Goal: Navigation & Orientation: Find specific page/section

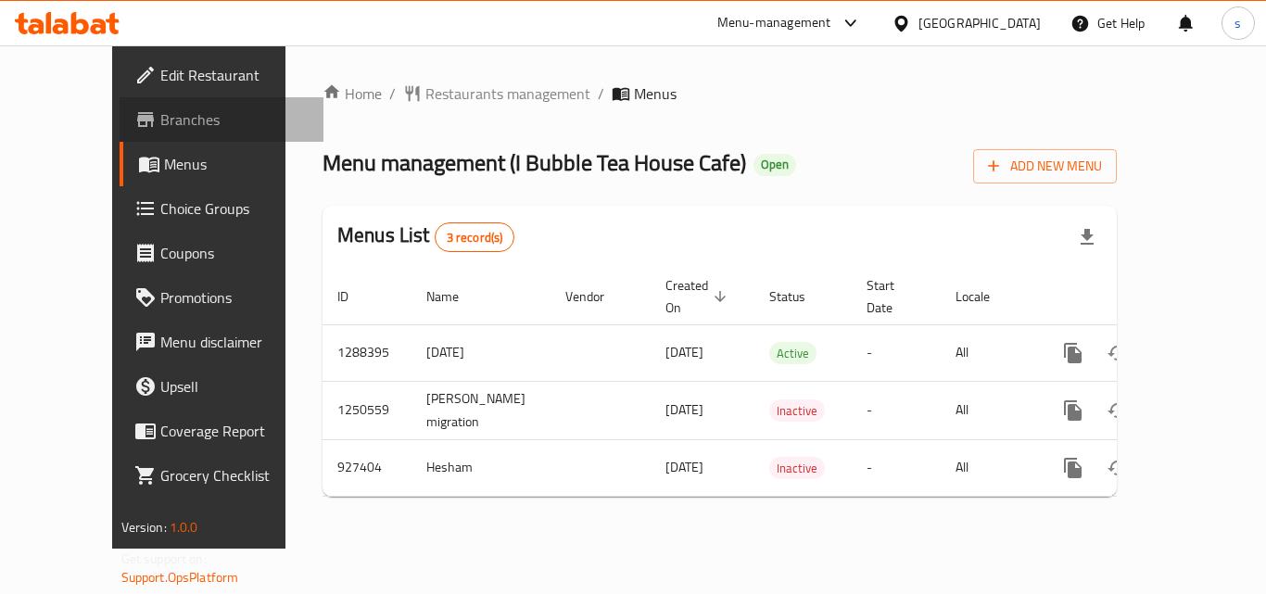
click at [160, 124] on span "Branches" at bounding box center [234, 119] width 148 height 22
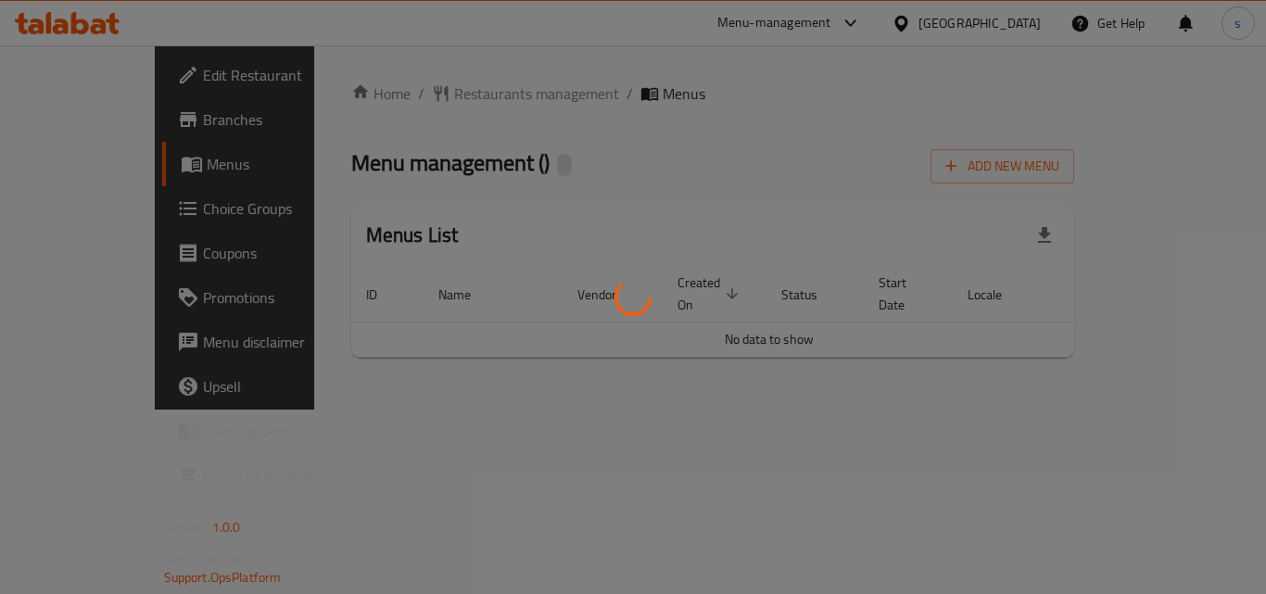
click at [744, 307] on div at bounding box center [633, 297] width 1266 height 594
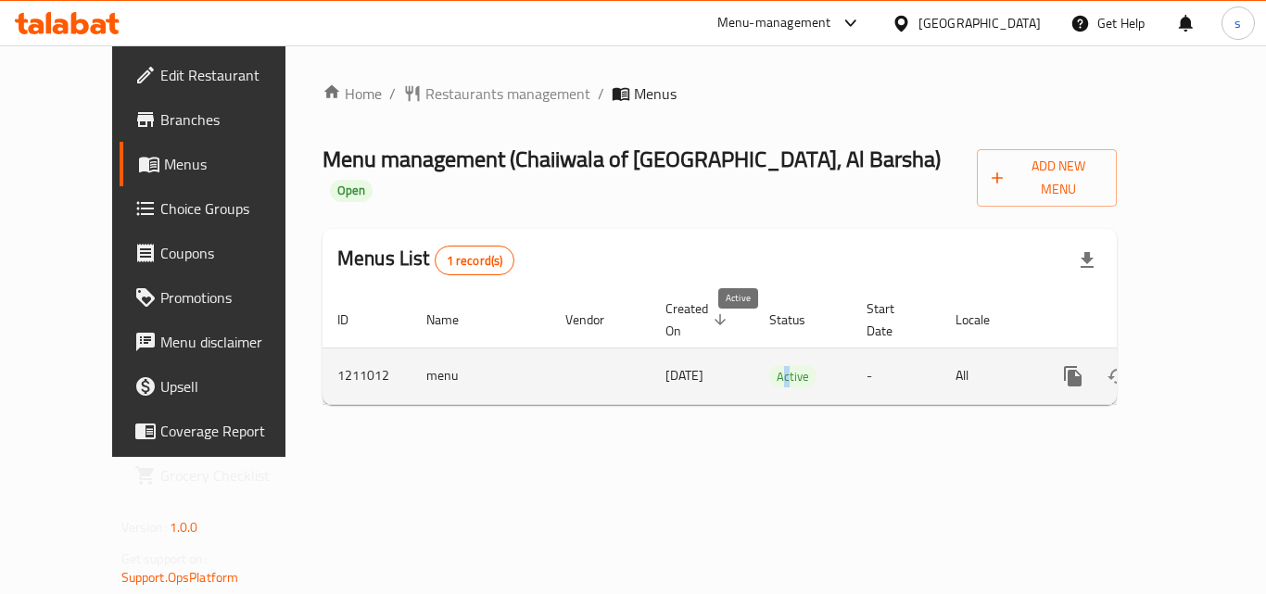
click at [769, 366] on span "Active" at bounding box center [792, 376] width 47 height 21
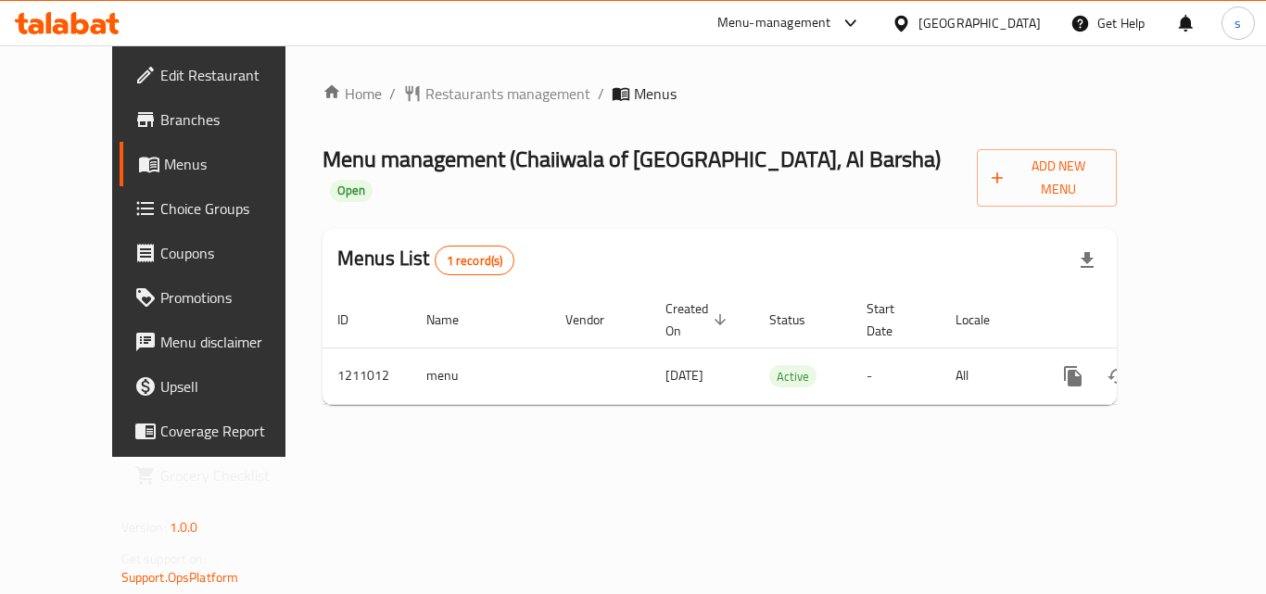
click at [766, 299] on th "Status" at bounding box center [803, 320] width 97 height 57
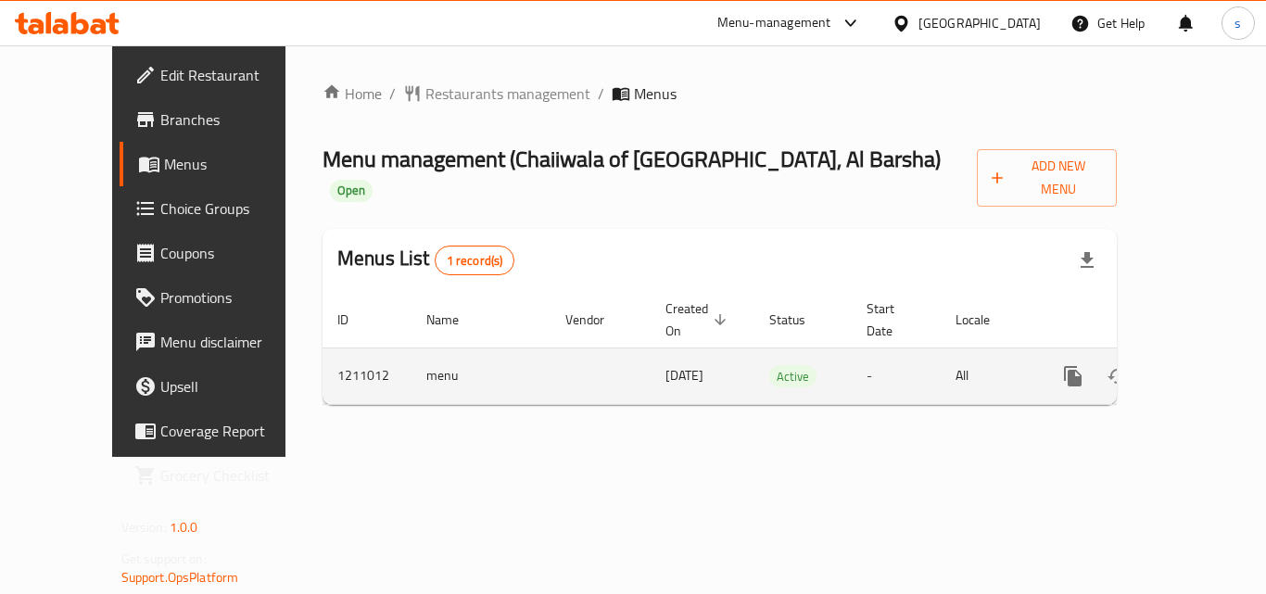
drag, startPoint x: 740, startPoint y: 344, endPoint x: 745, endPoint y: 315, distance: 29.3
click at [755, 348] on td "Active" at bounding box center [803, 376] width 97 height 57
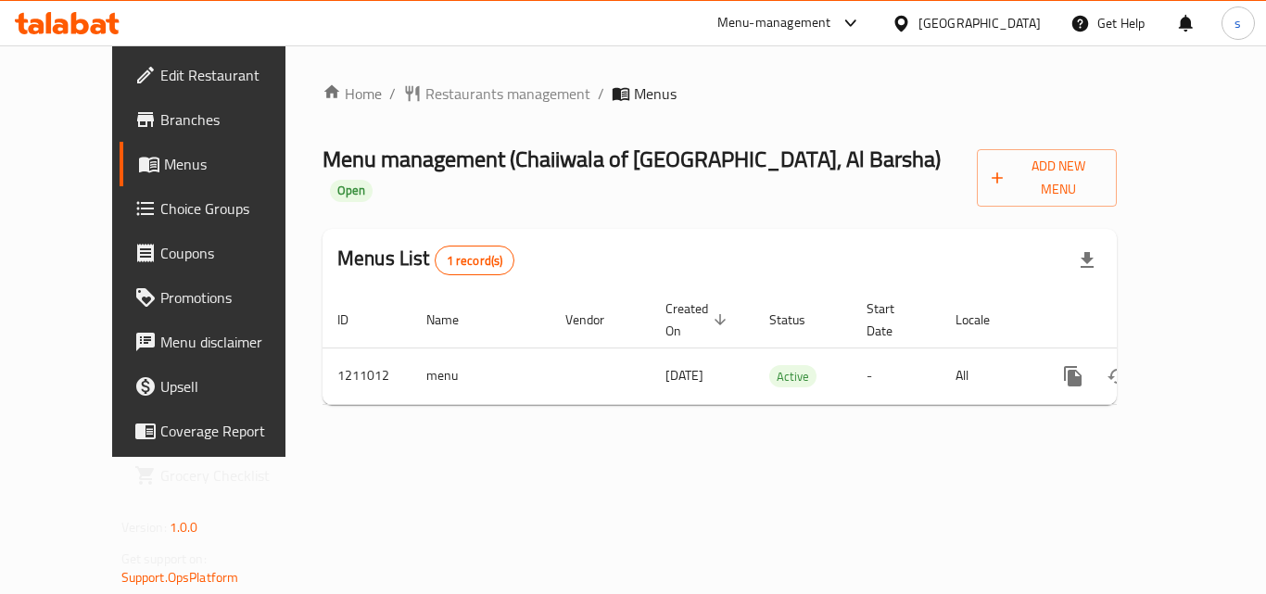
click at [790, 292] on th "Status" at bounding box center [803, 320] width 97 height 57
click at [906, 26] on icon at bounding box center [901, 23] width 13 height 16
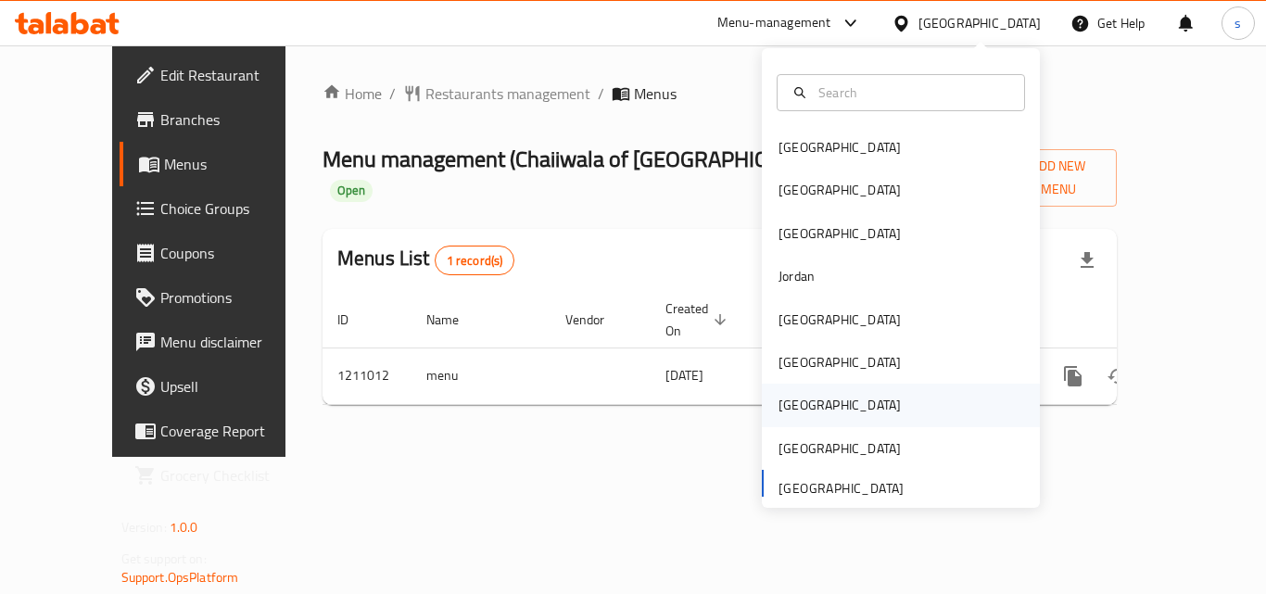
click at [815, 400] on div "[GEOGRAPHIC_DATA]" at bounding box center [901, 405] width 278 height 43
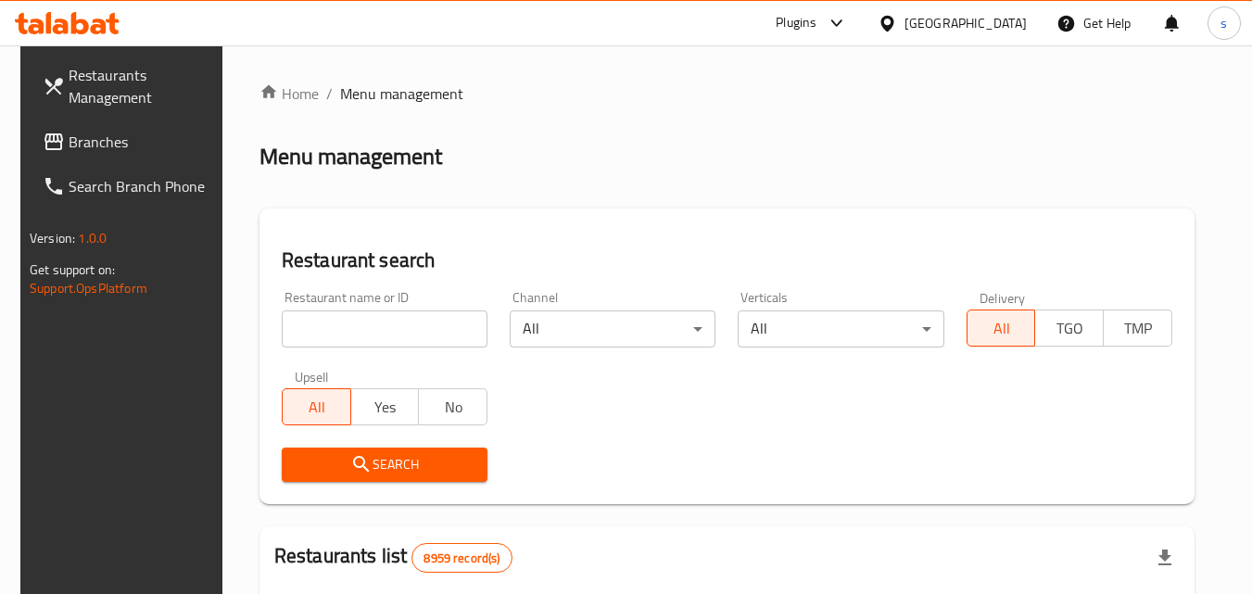
click at [137, 91] on span "Restaurants Management" at bounding box center [142, 86] width 146 height 44
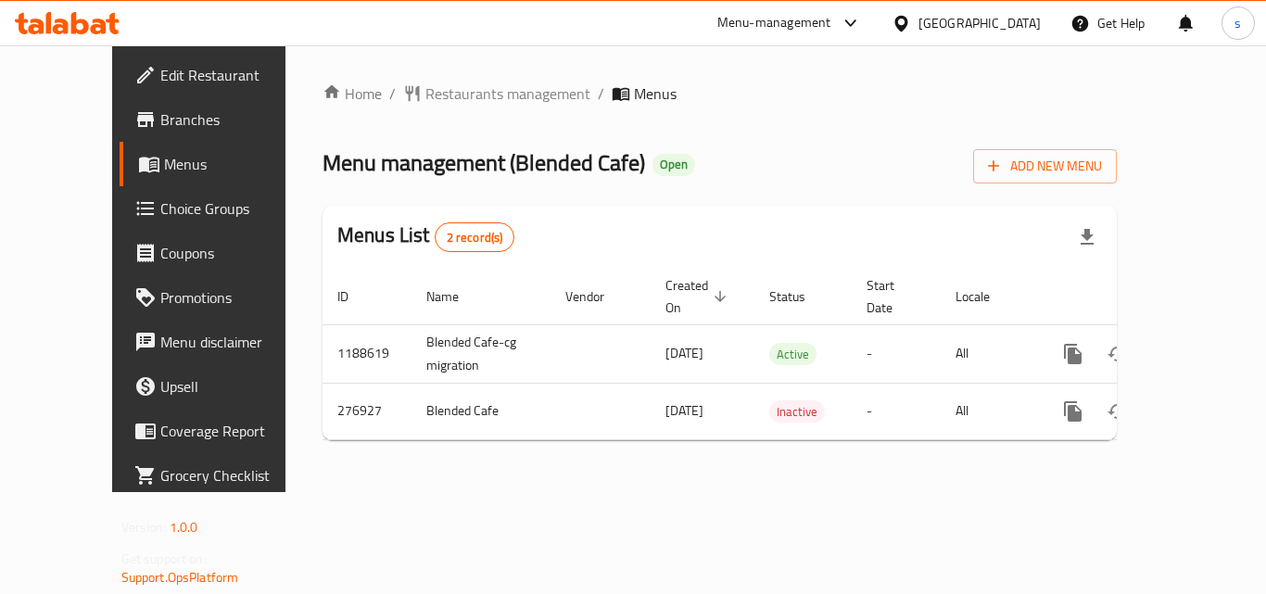
click at [911, 22] on icon at bounding box center [901, 23] width 19 height 19
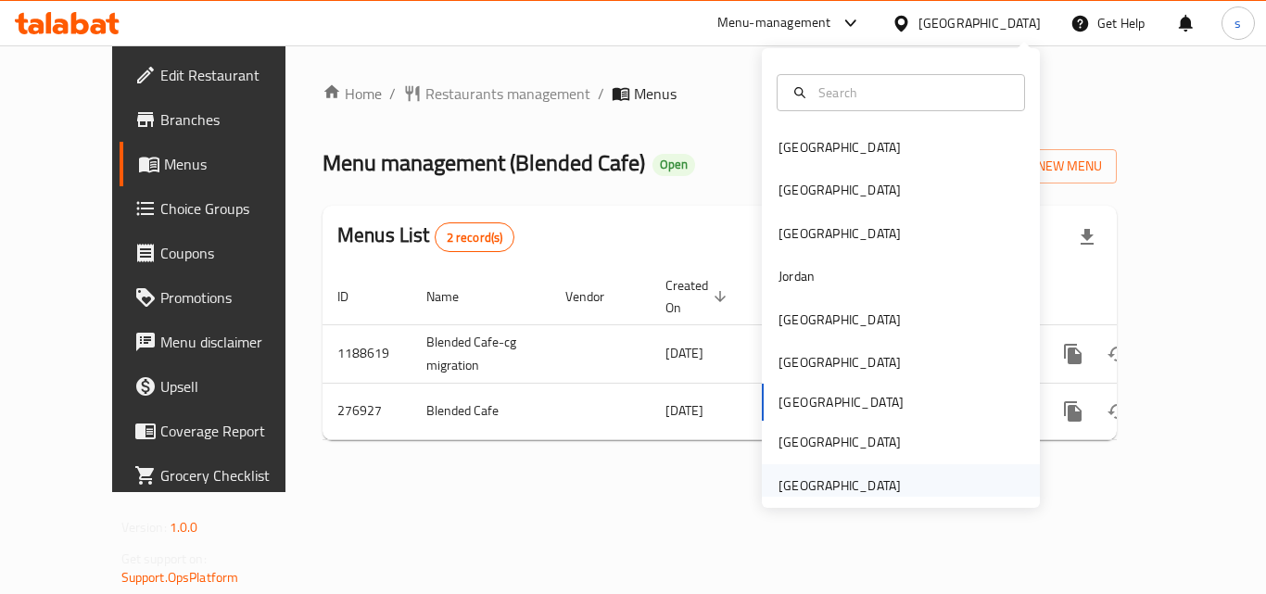
click at [885, 489] on div "[GEOGRAPHIC_DATA]" at bounding box center [840, 485] width 152 height 43
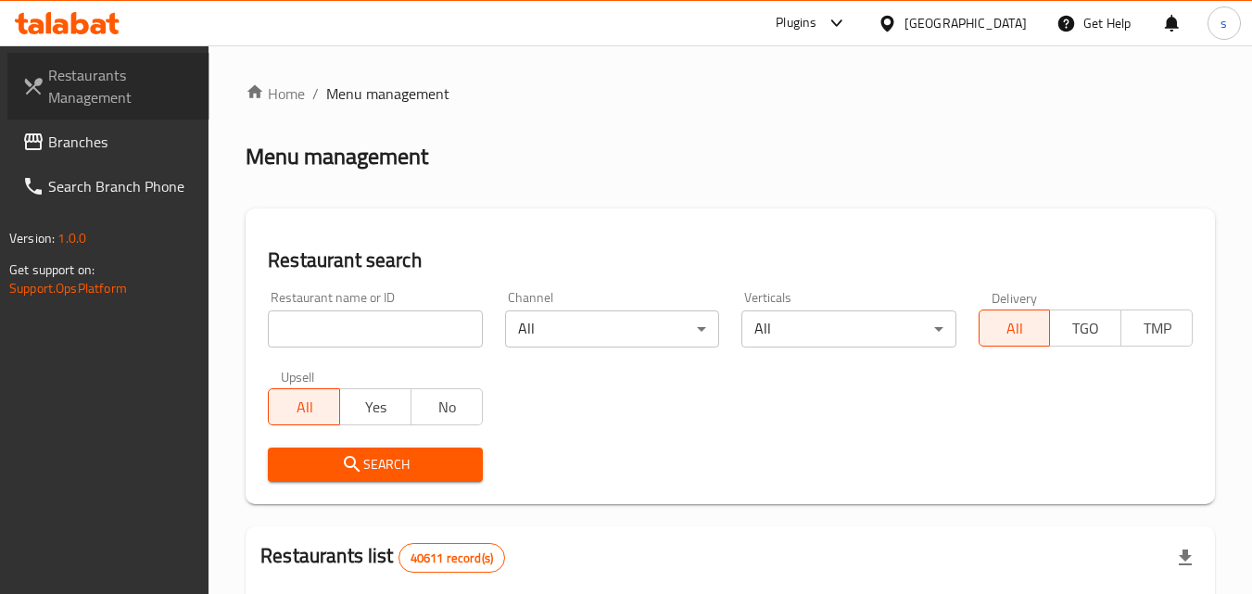
click at [108, 74] on span "Restaurants Management" at bounding box center [121, 86] width 146 height 44
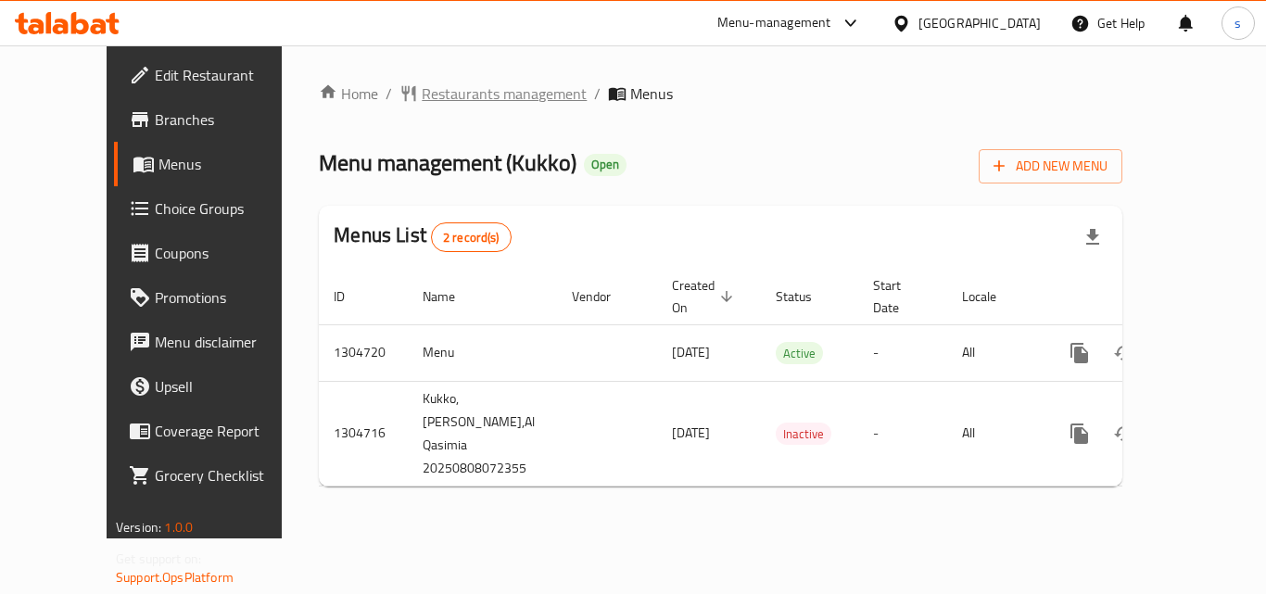
click at [422, 94] on span "Restaurants management" at bounding box center [504, 94] width 165 height 22
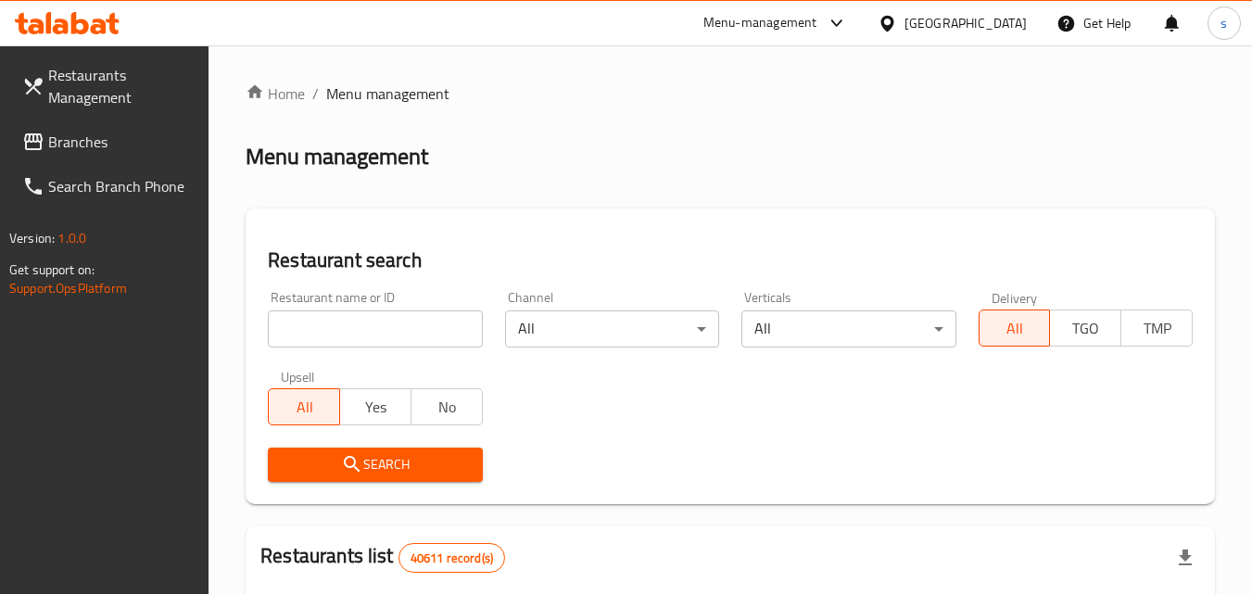
click at [942, 30] on div "[GEOGRAPHIC_DATA]" at bounding box center [966, 23] width 122 height 20
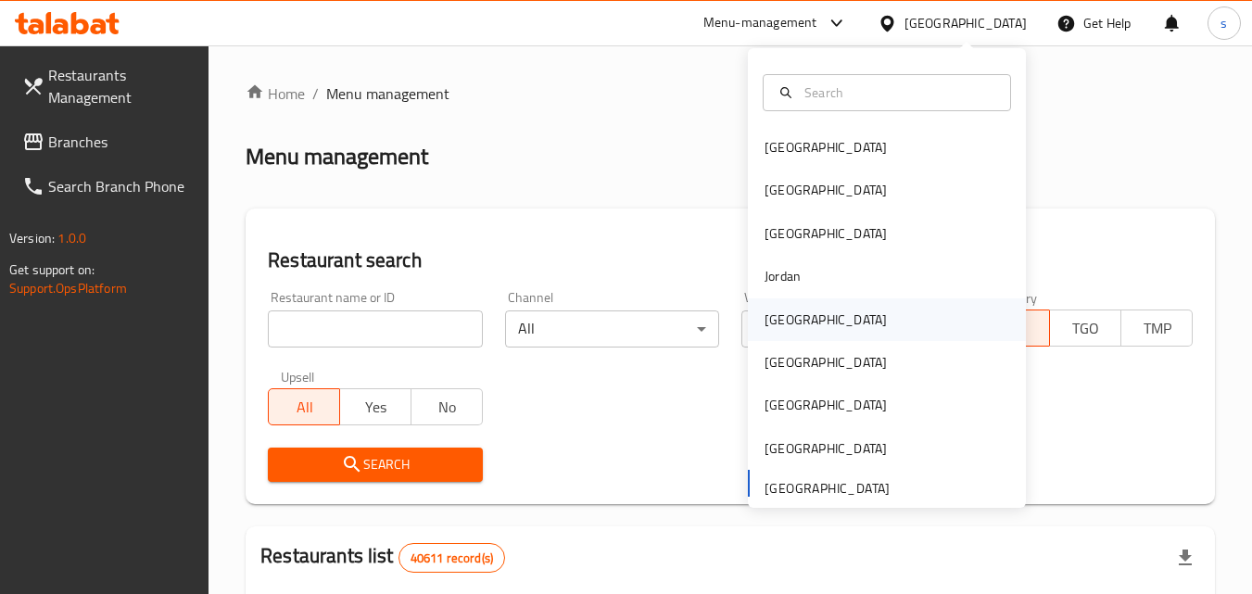
click at [800, 327] on div "[GEOGRAPHIC_DATA]" at bounding box center [826, 320] width 152 height 43
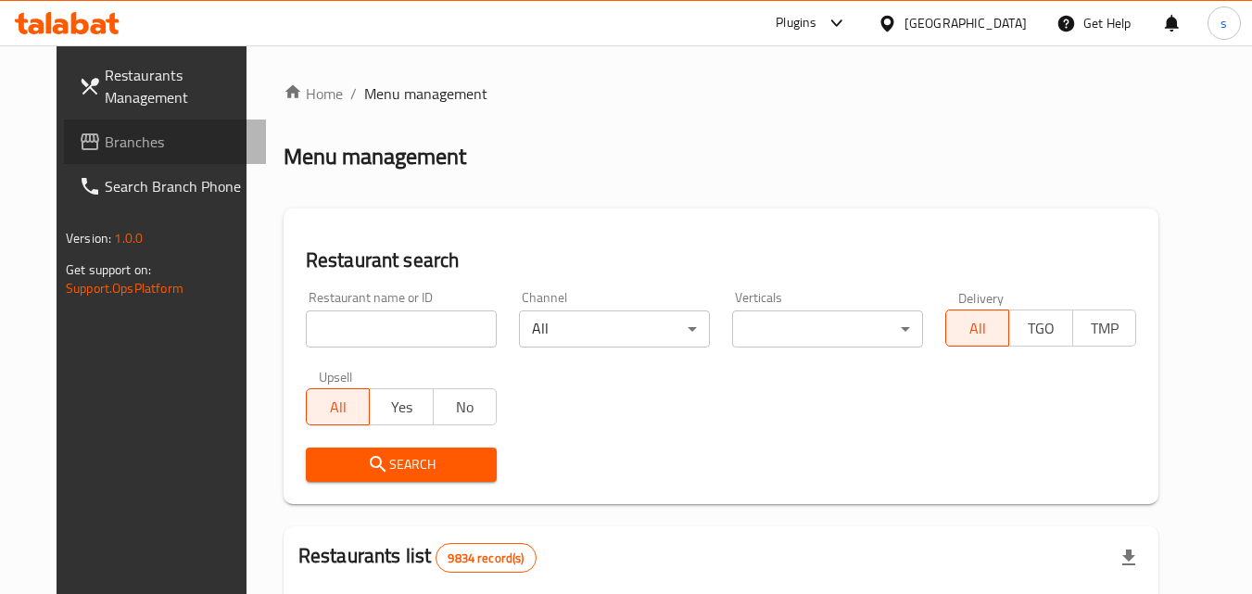
click at [105, 147] on span "Branches" at bounding box center [178, 142] width 146 height 22
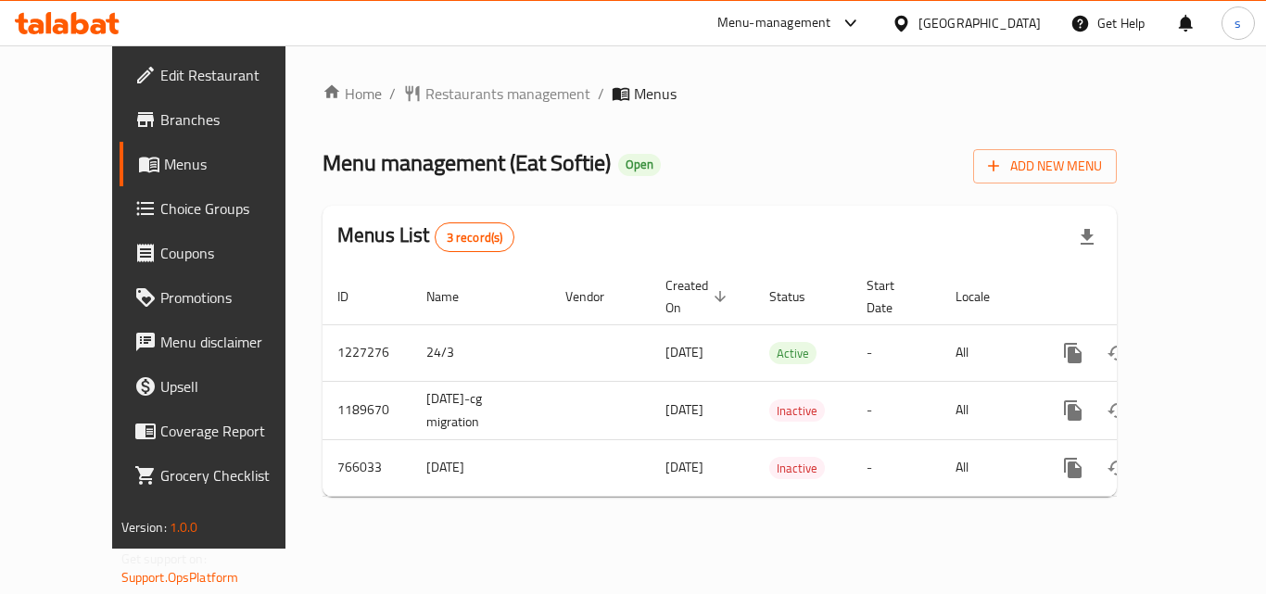
click at [919, 19] on div at bounding box center [905, 23] width 27 height 20
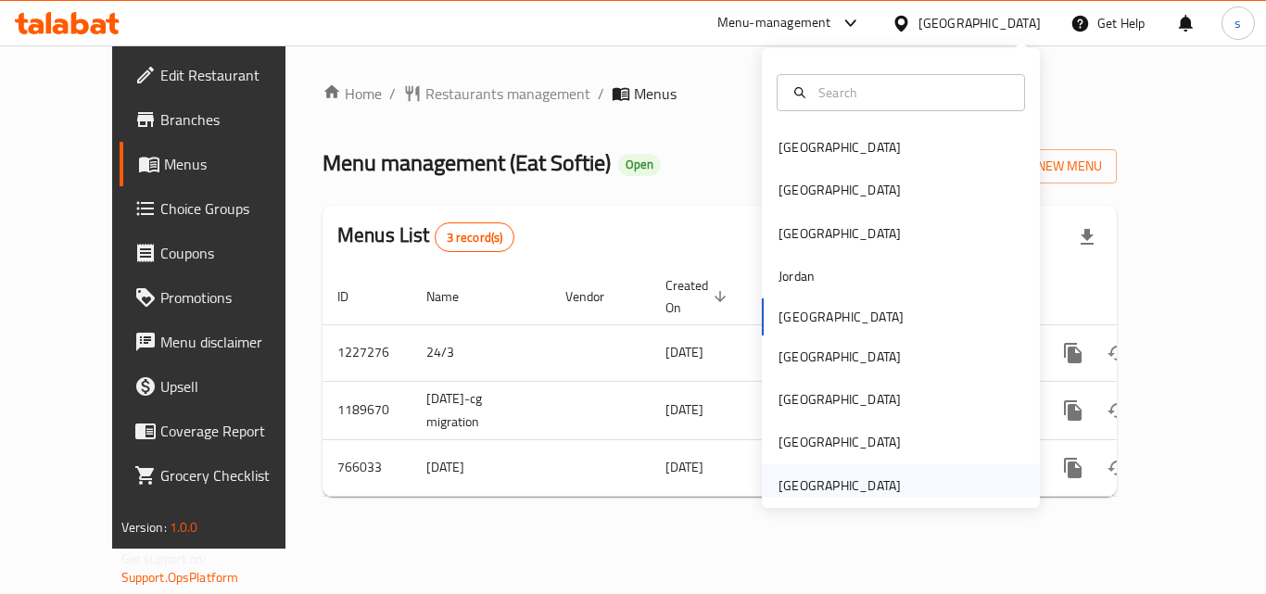
click at [824, 496] on div "[GEOGRAPHIC_DATA]" at bounding box center [840, 486] width 122 height 20
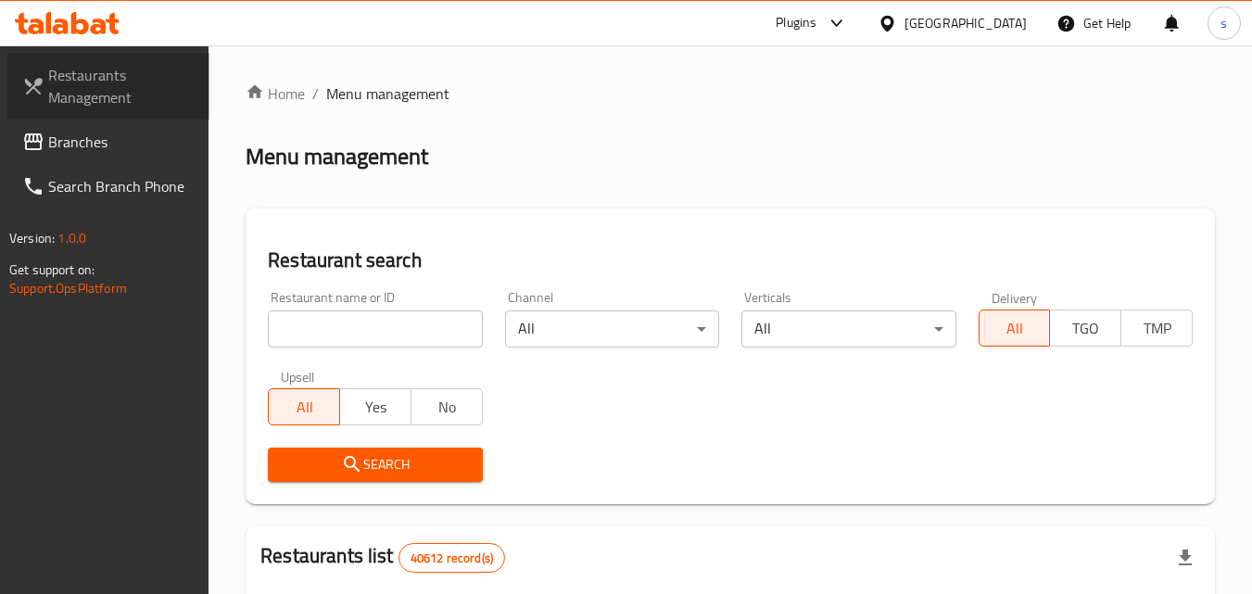
click at [97, 82] on span "Restaurants Management" at bounding box center [121, 86] width 146 height 44
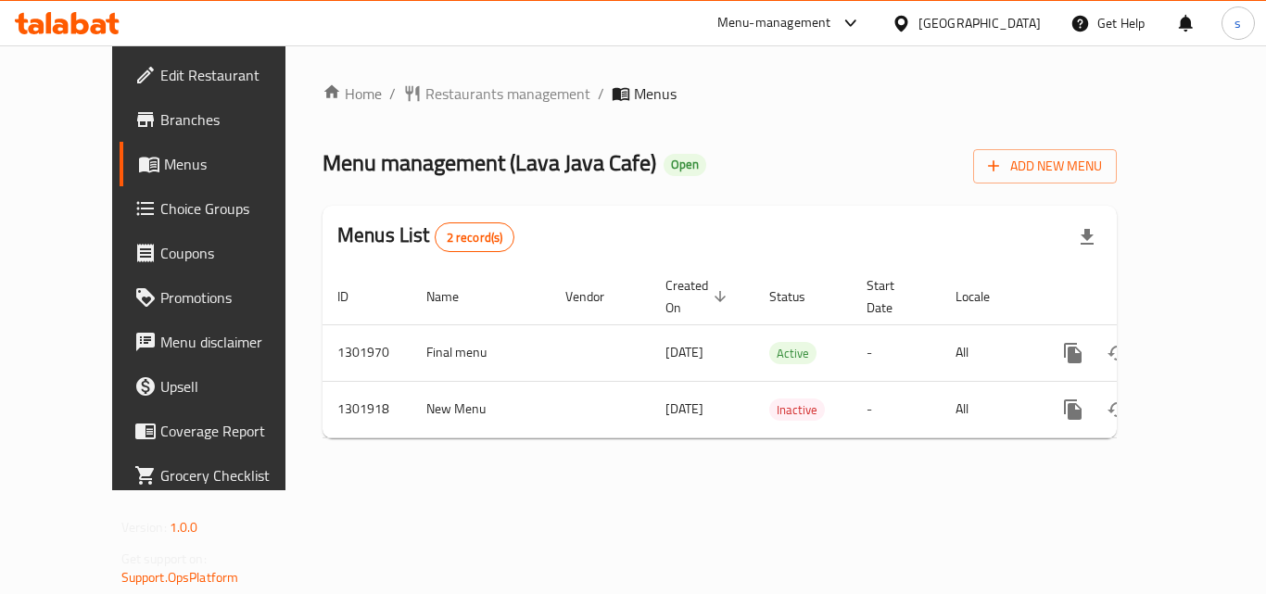
click at [951, 24] on div "[GEOGRAPHIC_DATA]" at bounding box center [980, 23] width 122 height 20
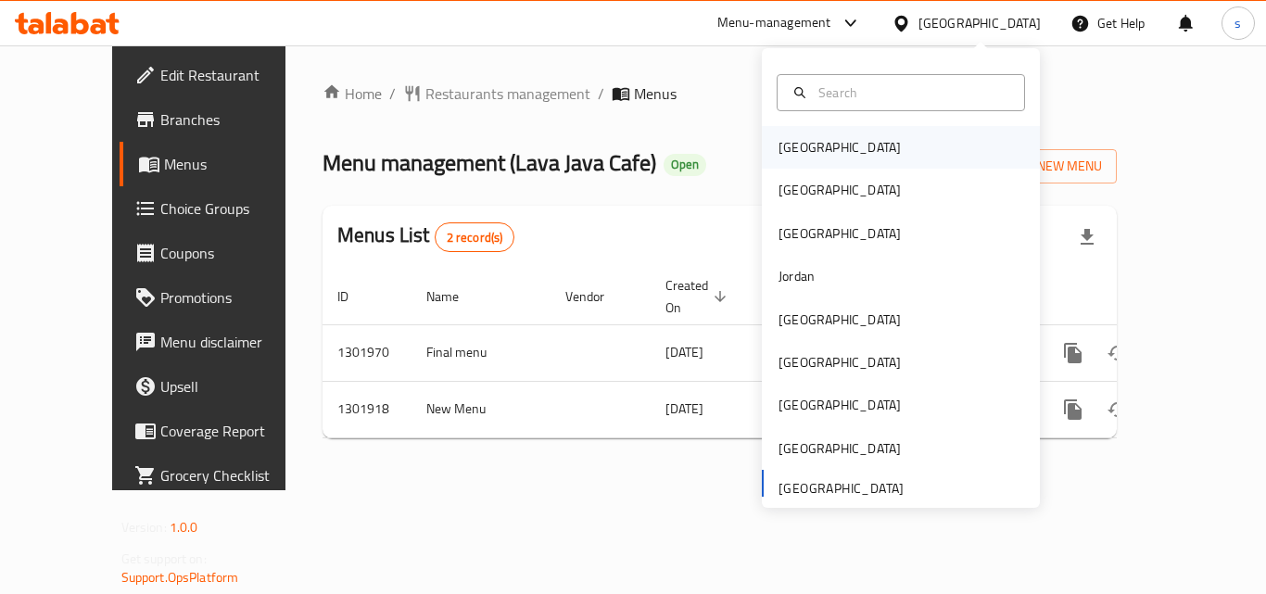
click at [813, 146] on div "Bahrain" at bounding box center [840, 147] width 152 height 43
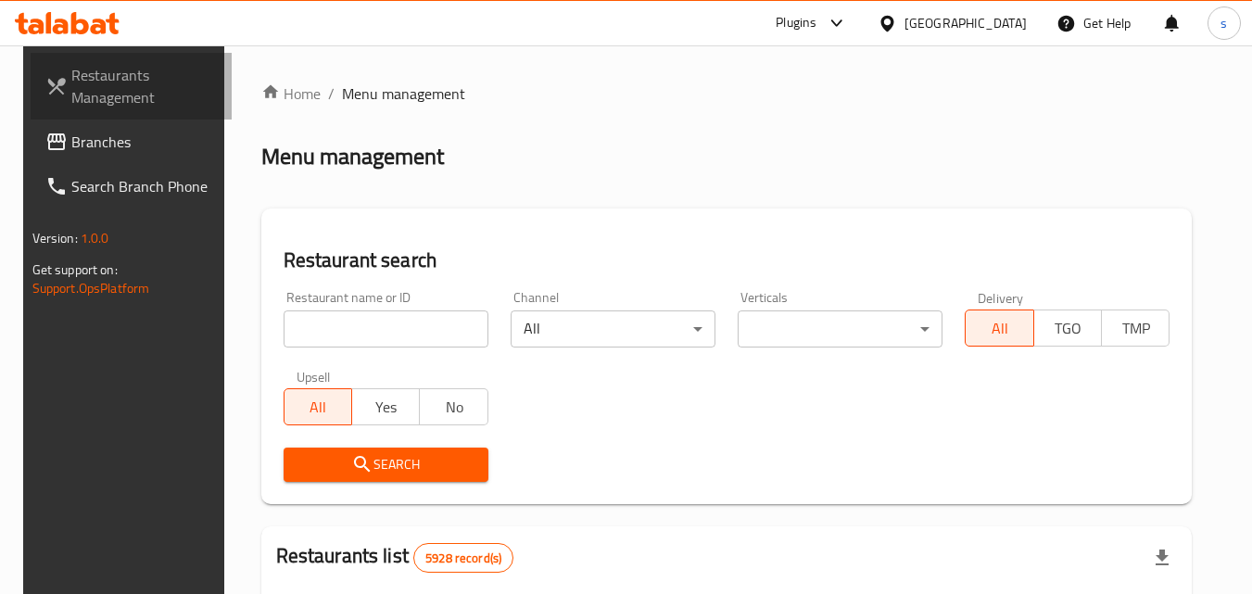
click at [105, 91] on span "Restaurants Management" at bounding box center [144, 86] width 146 height 44
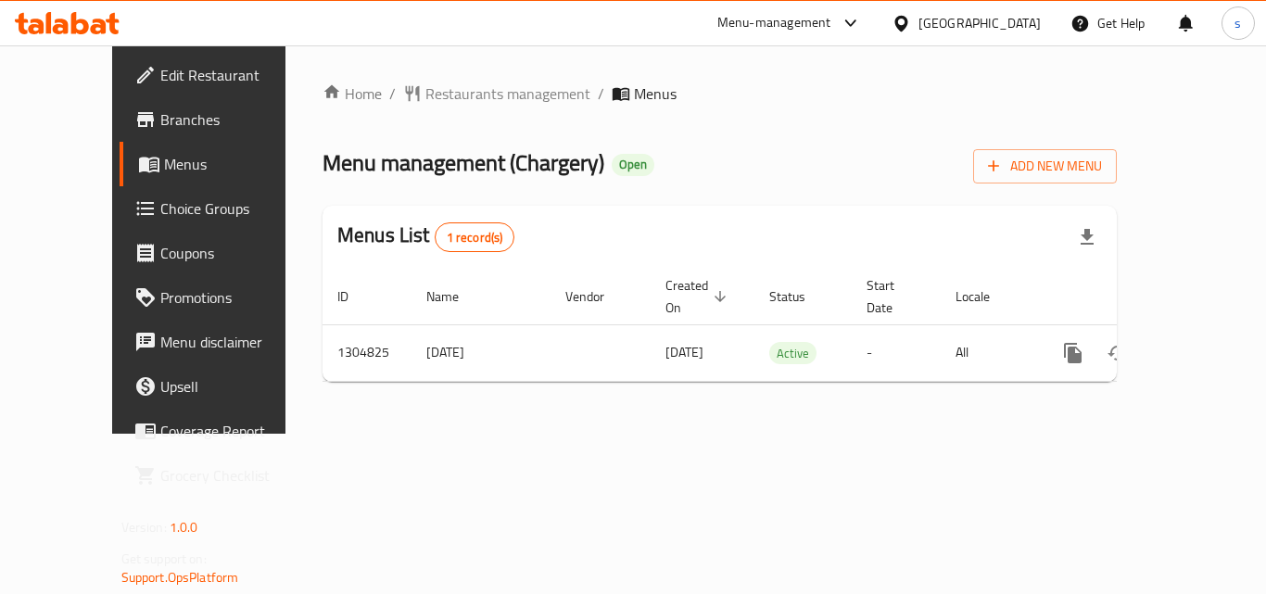
click at [911, 26] on icon at bounding box center [901, 23] width 19 height 19
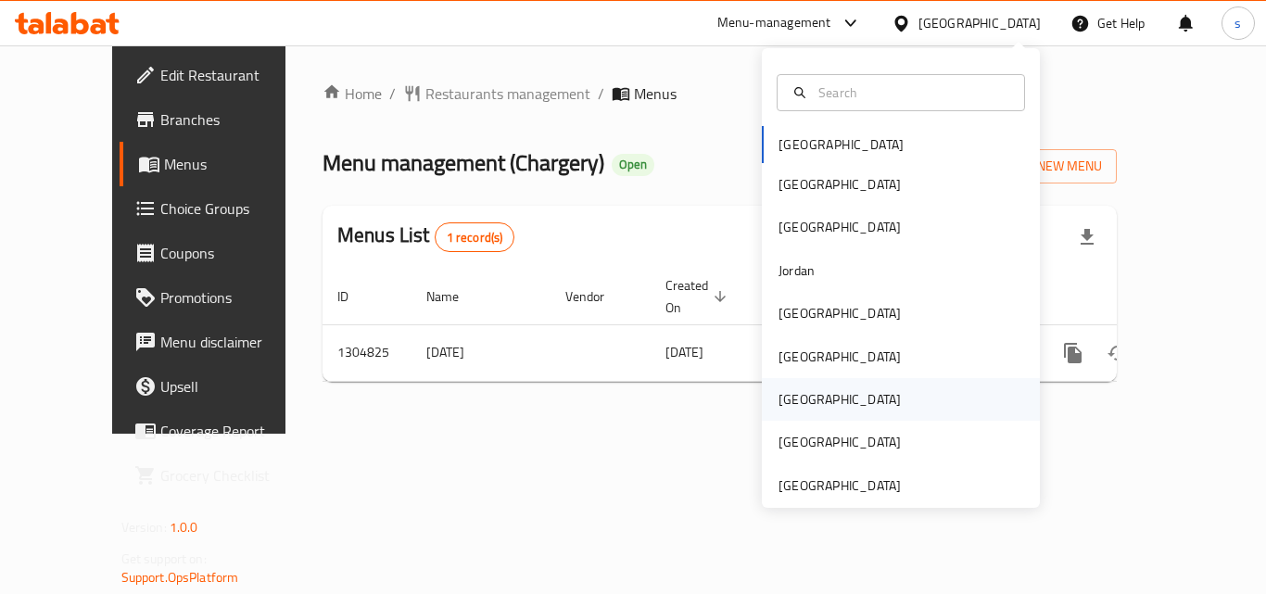
click at [833, 406] on div "[GEOGRAPHIC_DATA]" at bounding box center [901, 399] width 278 height 43
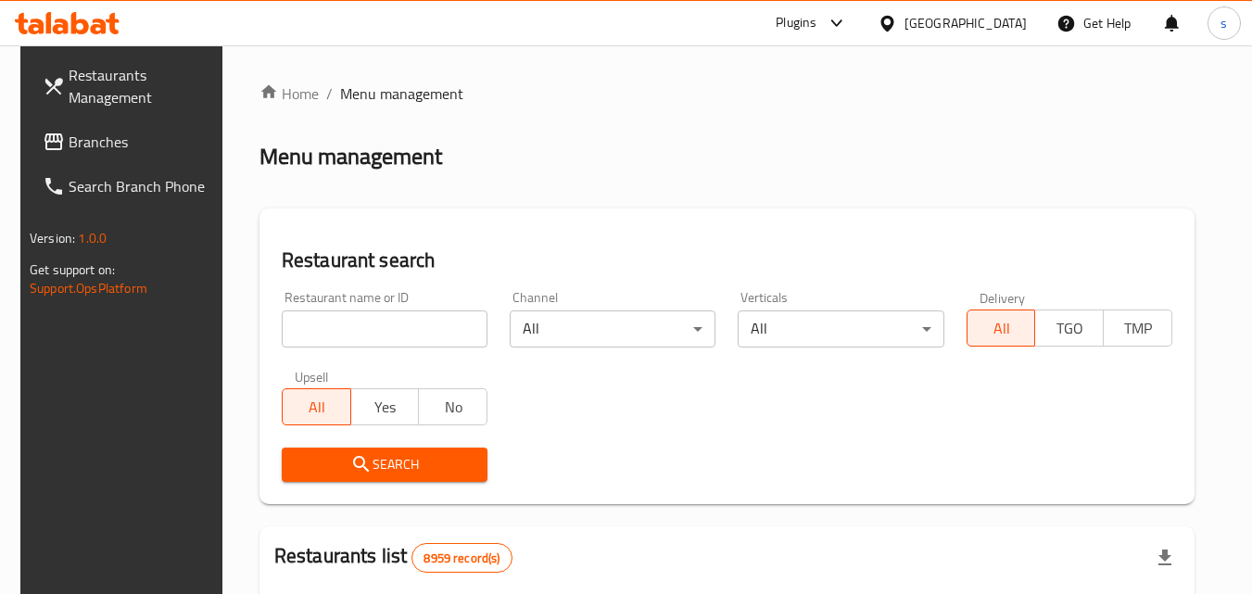
click at [69, 139] on span "Branches" at bounding box center [142, 142] width 146 height 22
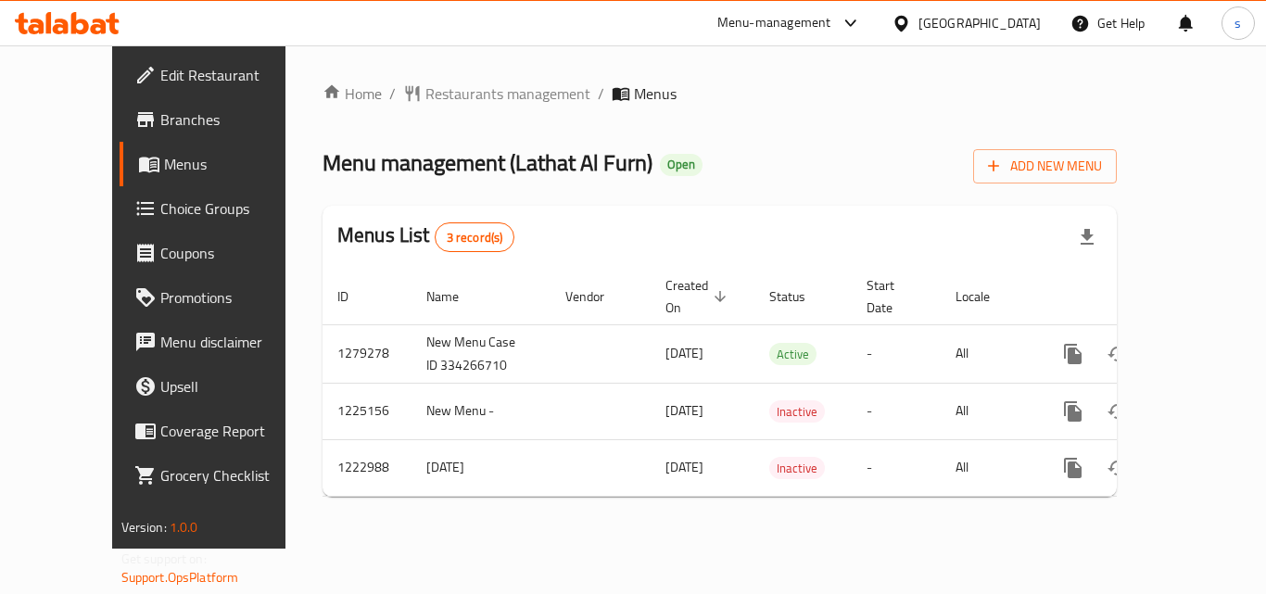
click at [1032, 21] on div "[GEOGRAPHIC_DATA]" at bounding box center [980, 23] width 122 height 20
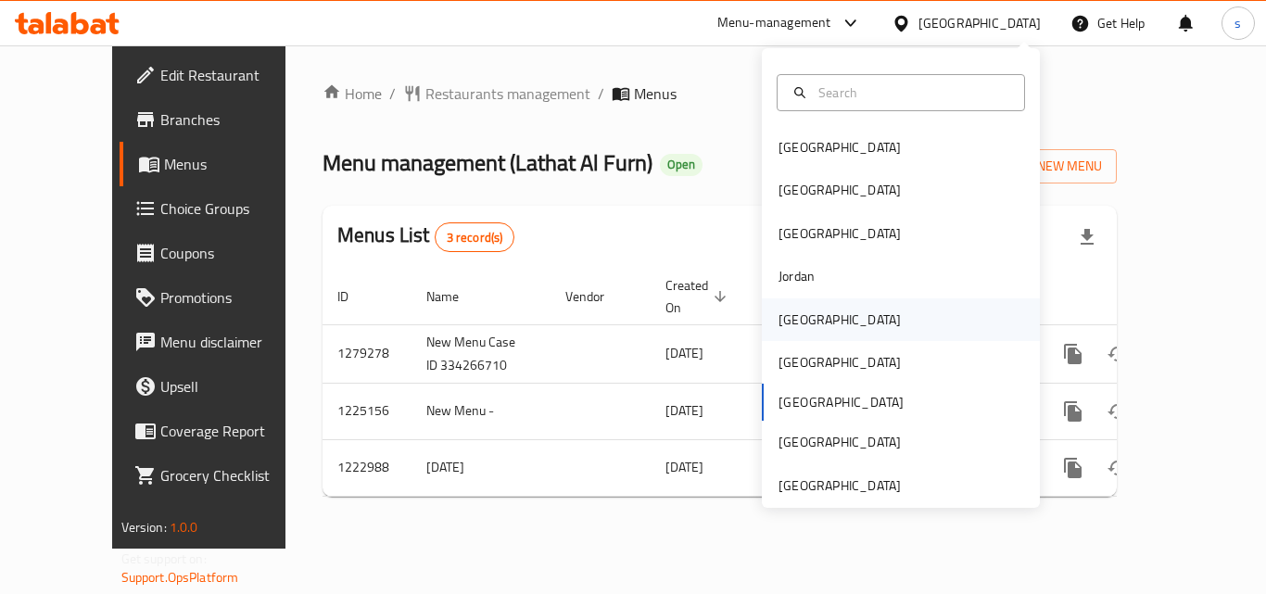
click at [804, 325] on div "[GEOGRAPHIC_DATA]" at bounding box center [840, 320] width 152 height 43
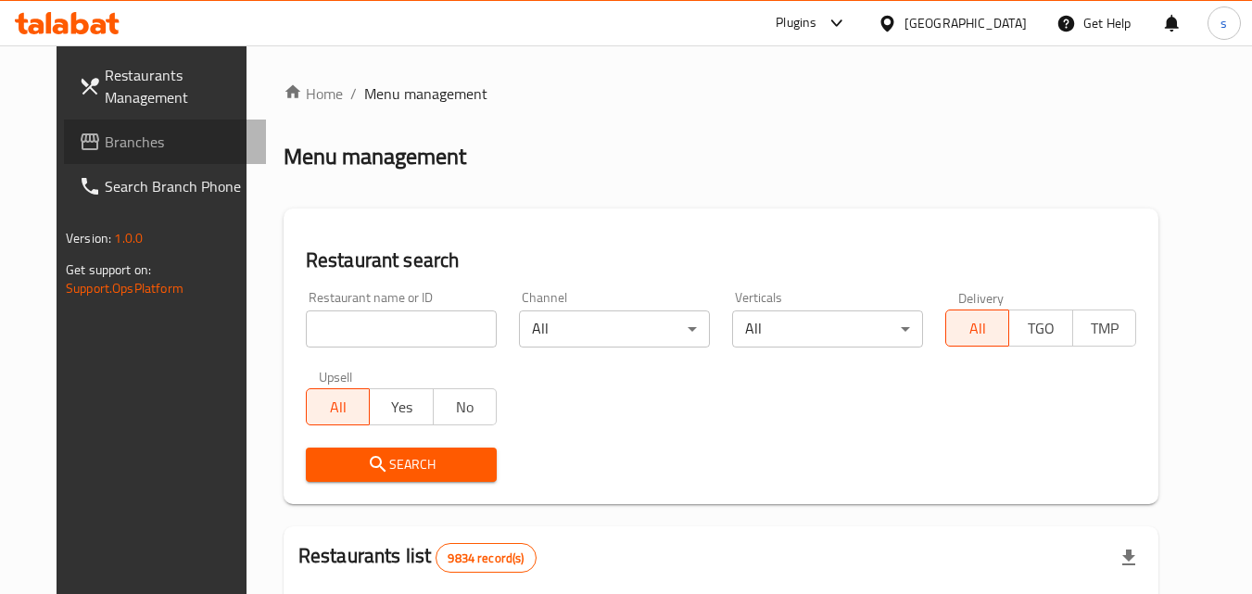
click at [105, 143] on span "Branches" at bounding box center [178, 142] width 146 height 22
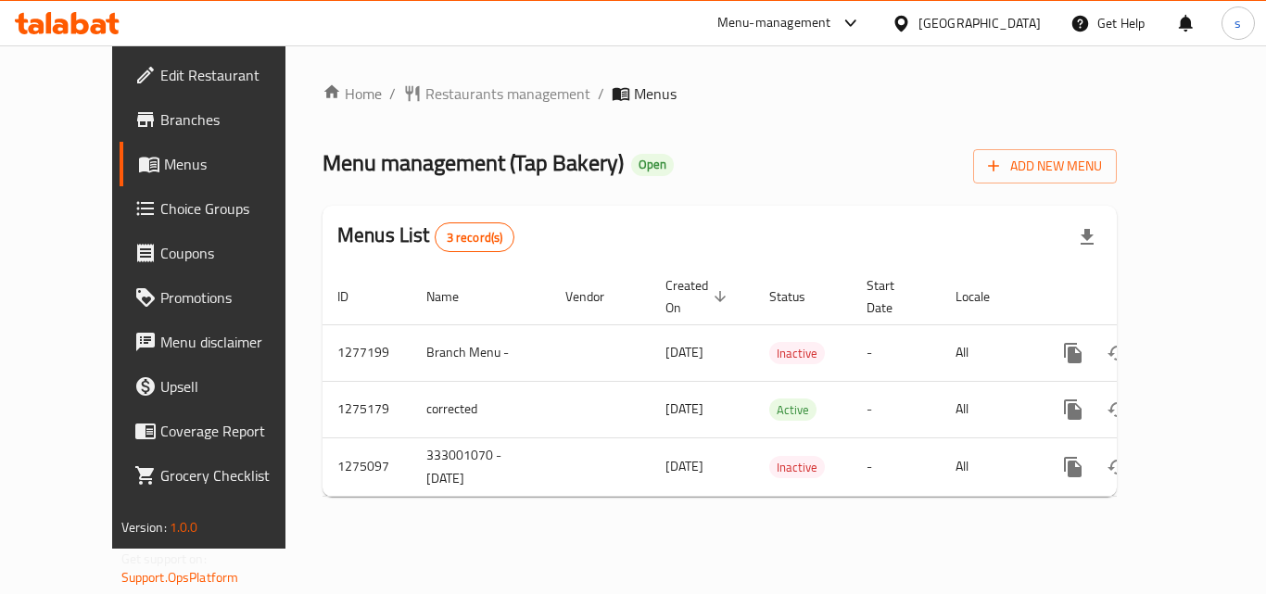
click at [911, 14] on icon at bounding box center [901, 23] width 19 height 19
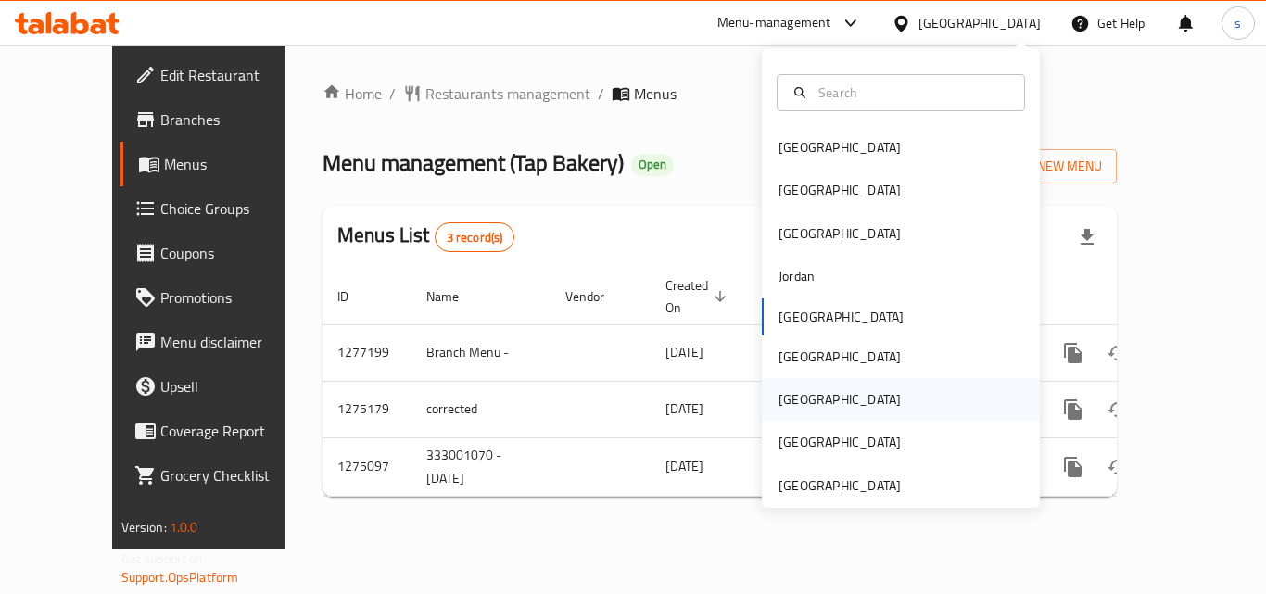
click at [832, 393] on div "Qatar" at bounding box center [901, 399] width 278 height 43
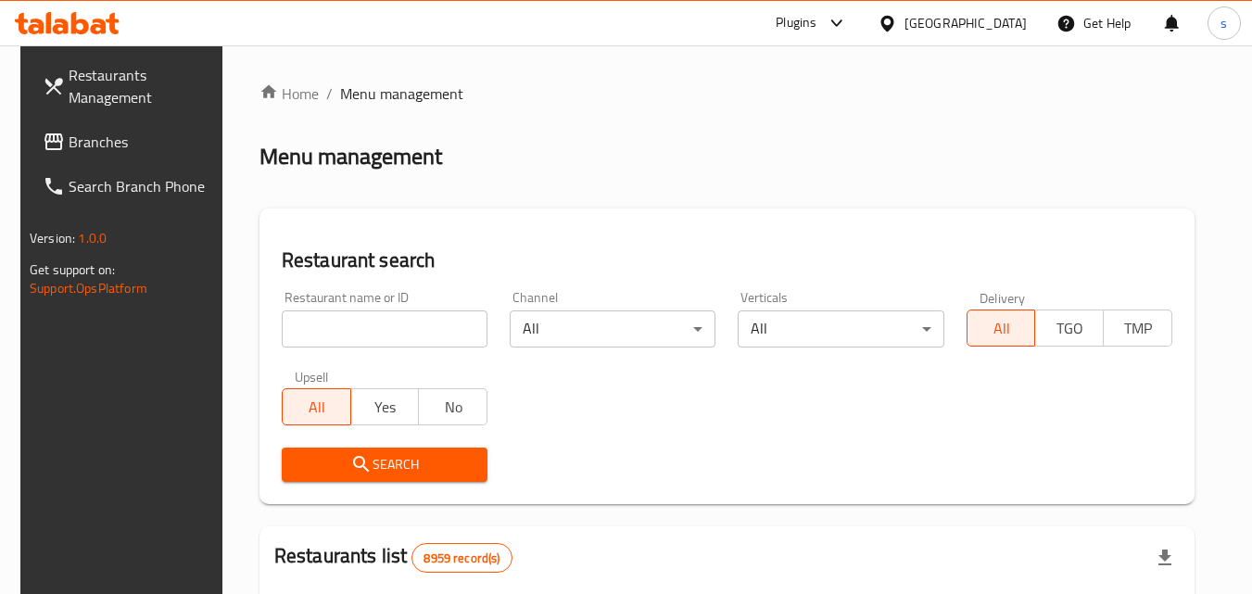
click at [28, 146] on link "Branches" at bounding box center [129, 142] width 202 height 44
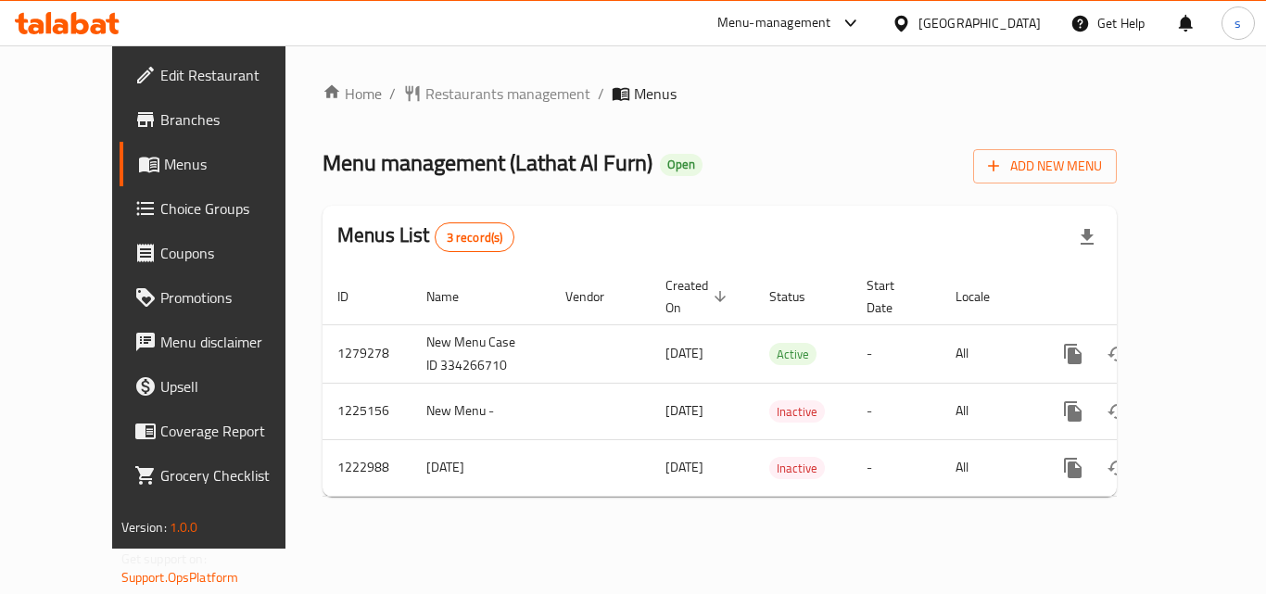
click at [911, 19] on icon at bounding box center [901, 23] width 19 height 19
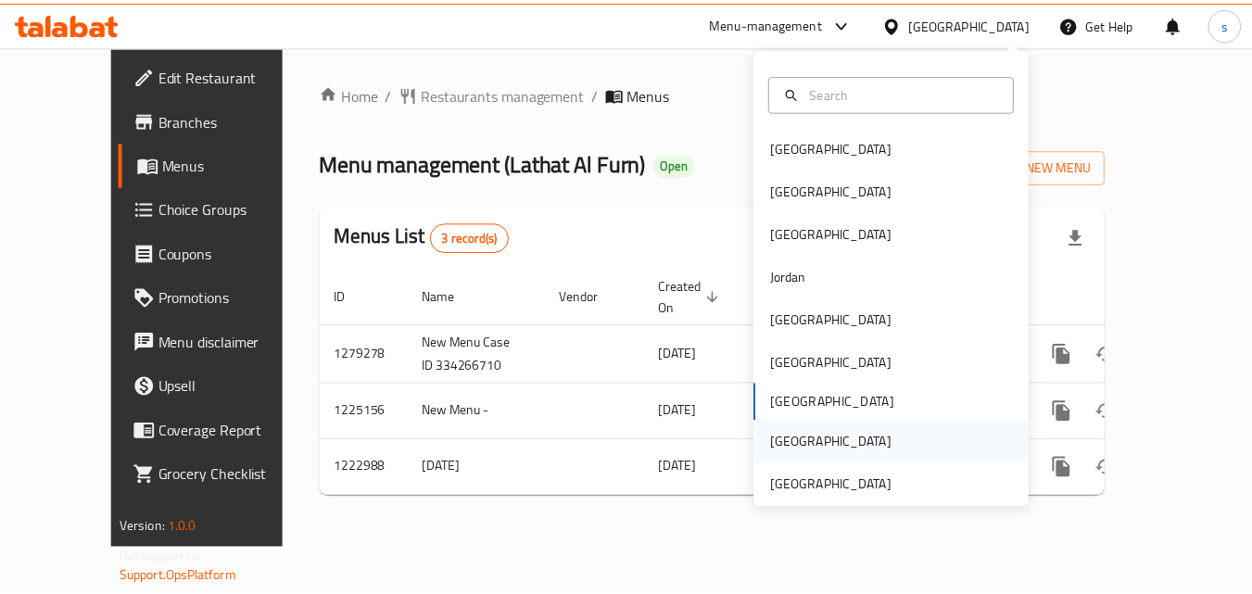
scroll to position [10, 0]
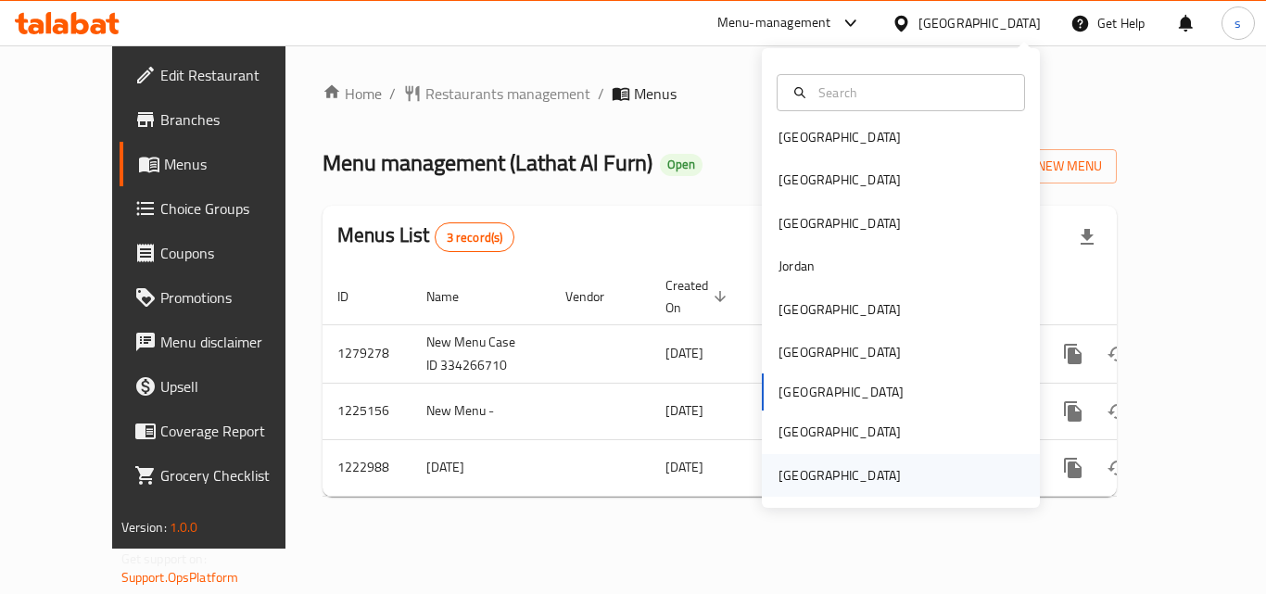
click at [863, 475] on div "[GEOGRAPHIC_DATA]" at bounding box center [840, 475] width 122 height 20
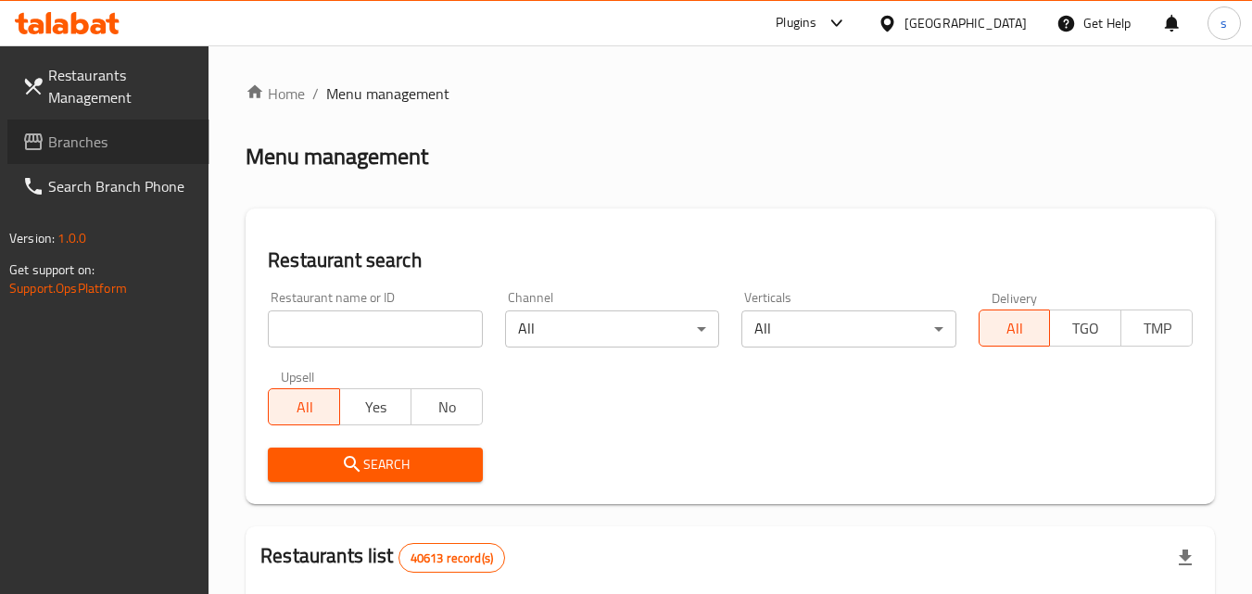
click at [70, 141] on span "Branches" at bounding box center [121, 142] width 146 height 22
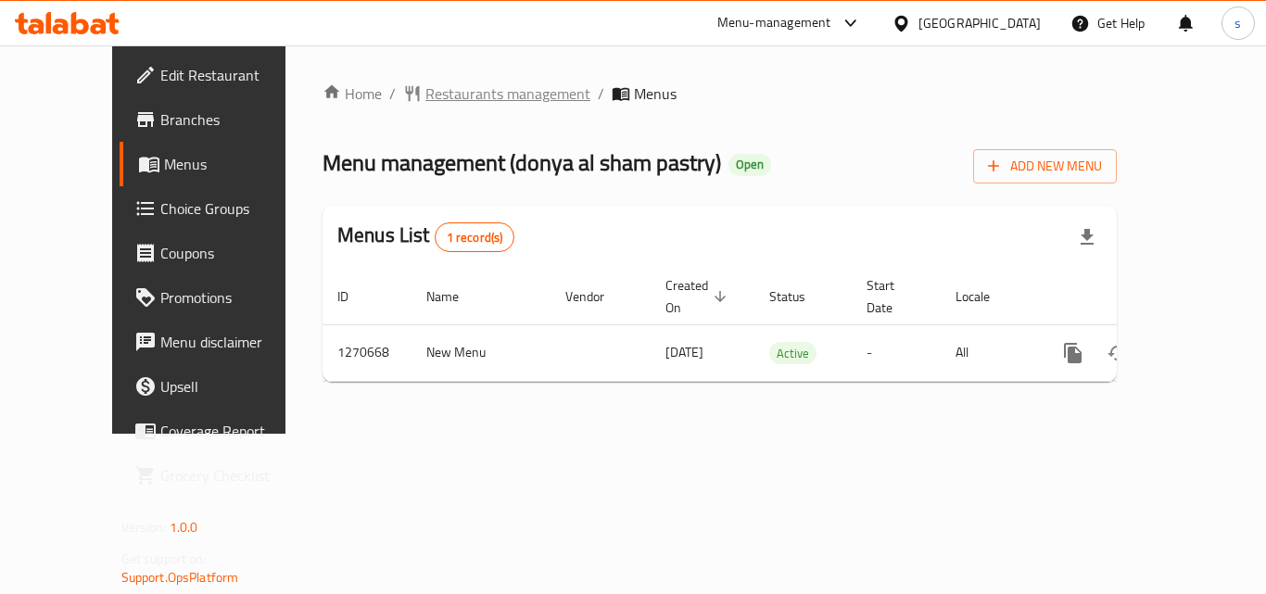
click at [426, 91] on span "Restaurants management" at bounding box center [508, 94] width 165 height 22
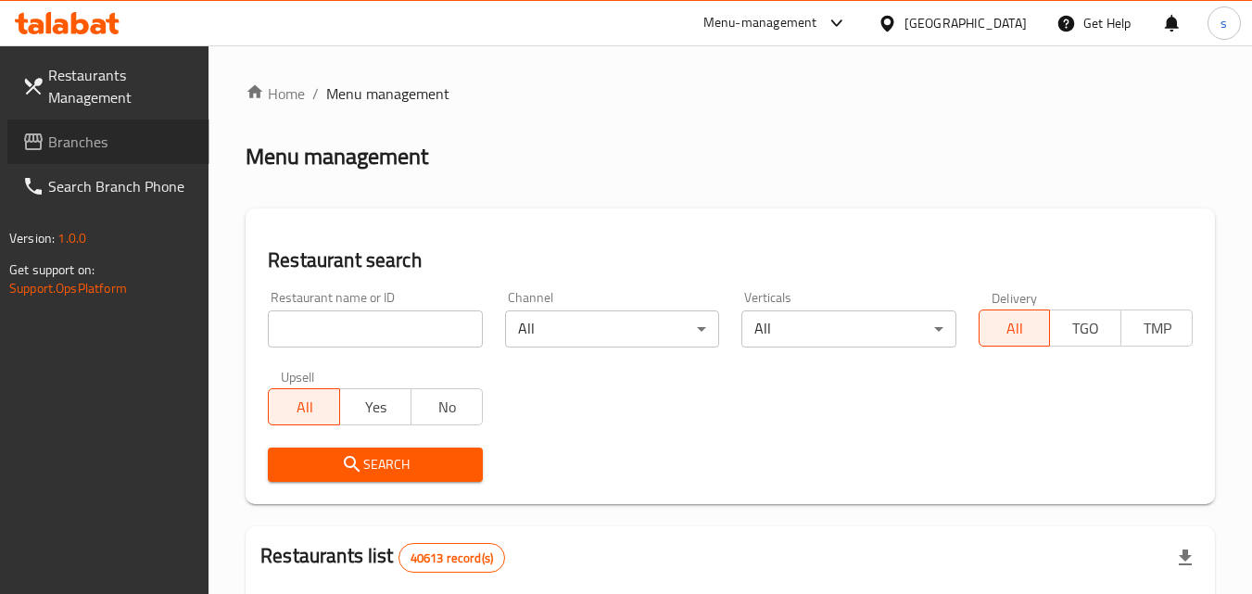
click at [161, 142] on span "Branches" at bounding box center [121, 142] width 146 height 22
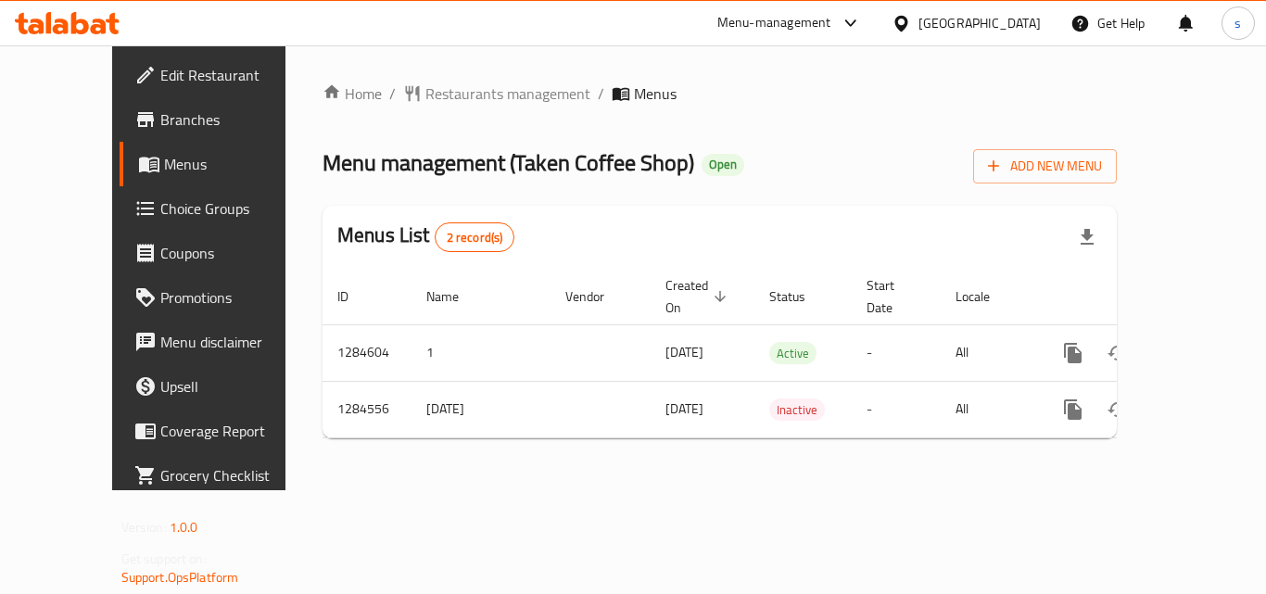
click at [520, 9] on div "Menu-management [GEOGRAPHIC_DATA] Get Help s" at bounding box center [633, 23] width 1266 height 44
click at [480, 90] on span "Restaurants management" at bounding box center [508, 94] width 165 height 22
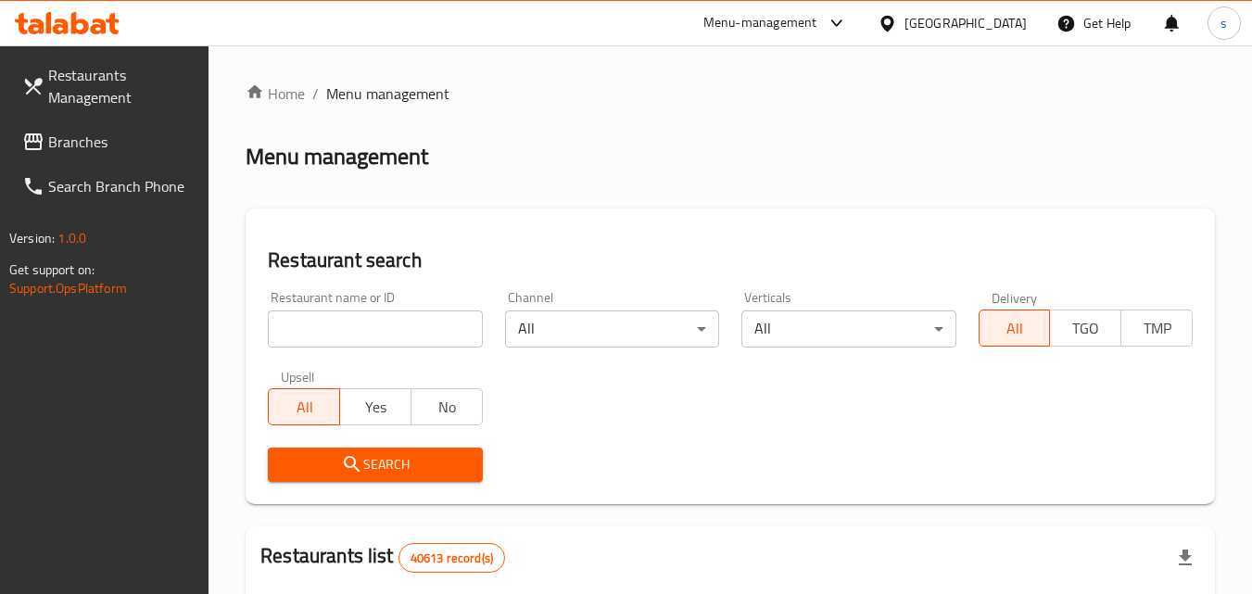
click at [371, 324] on input "search" at bounding box center [375, 329] width 214 height 37
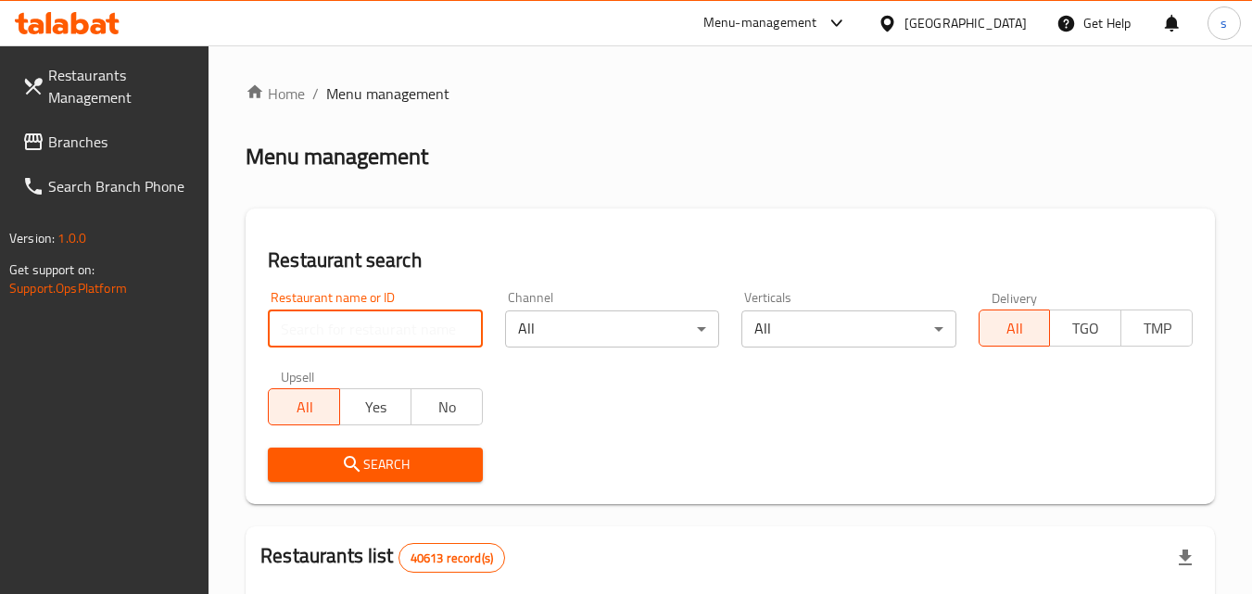
paste input "695710"
type input "695710"
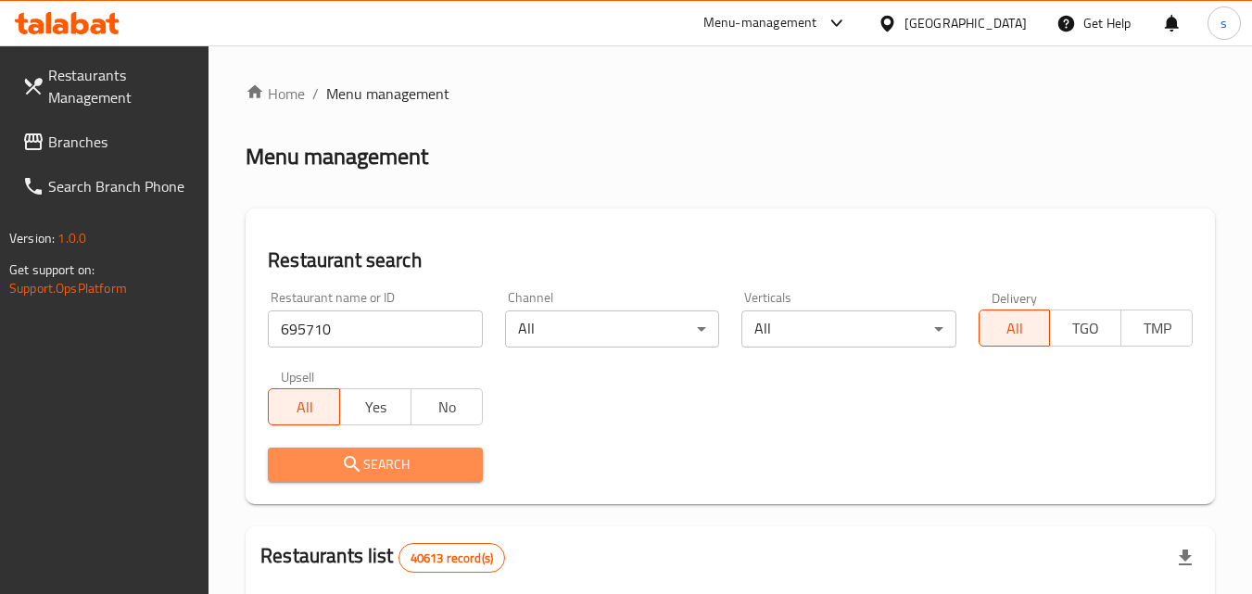
click at [470, 462] on button "Search" at bounding box center [375, 465] width 214 height 34
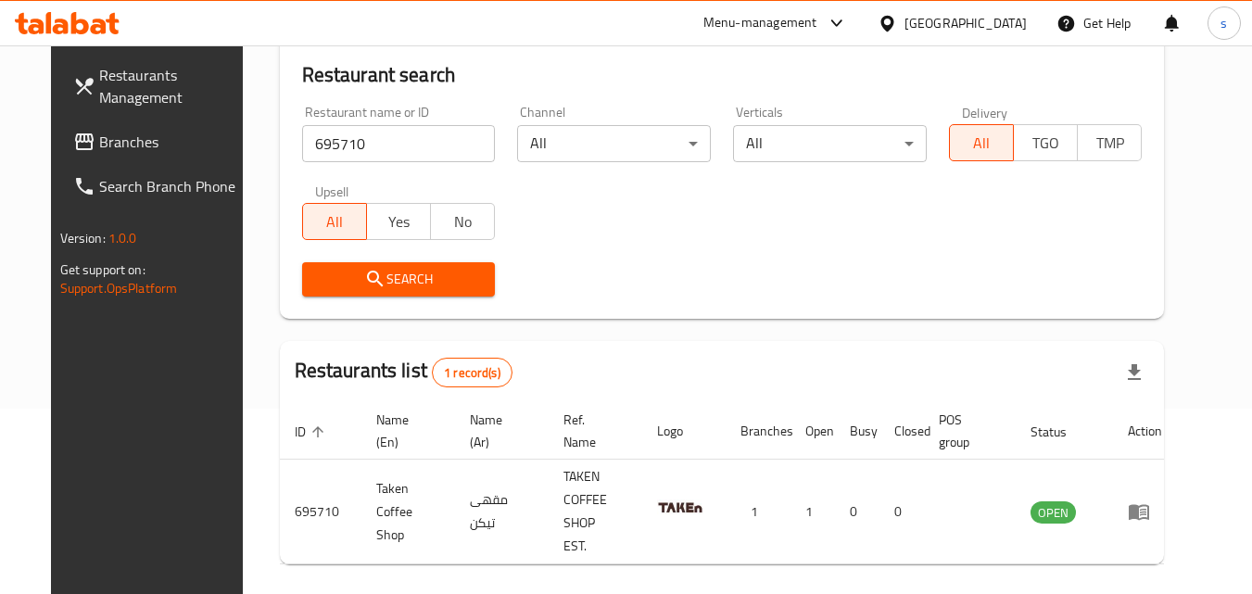
scroll to position [217, 0]
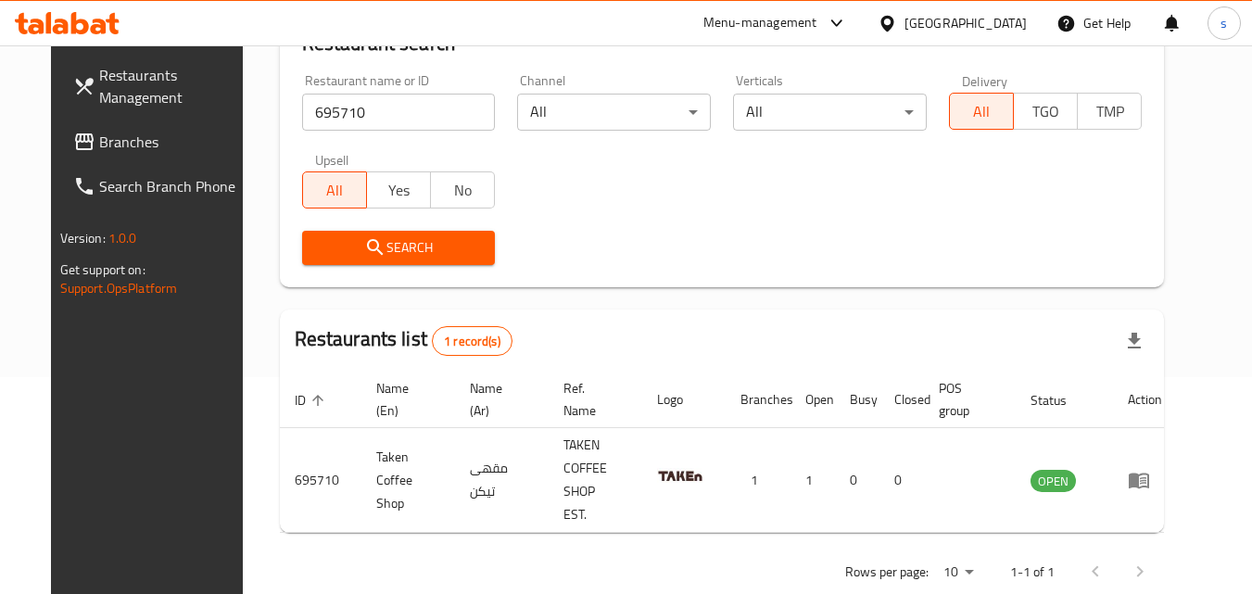
click at [99, 83] on span "Restaurants Management" at bounding box center [172, 86] width 146 height 44
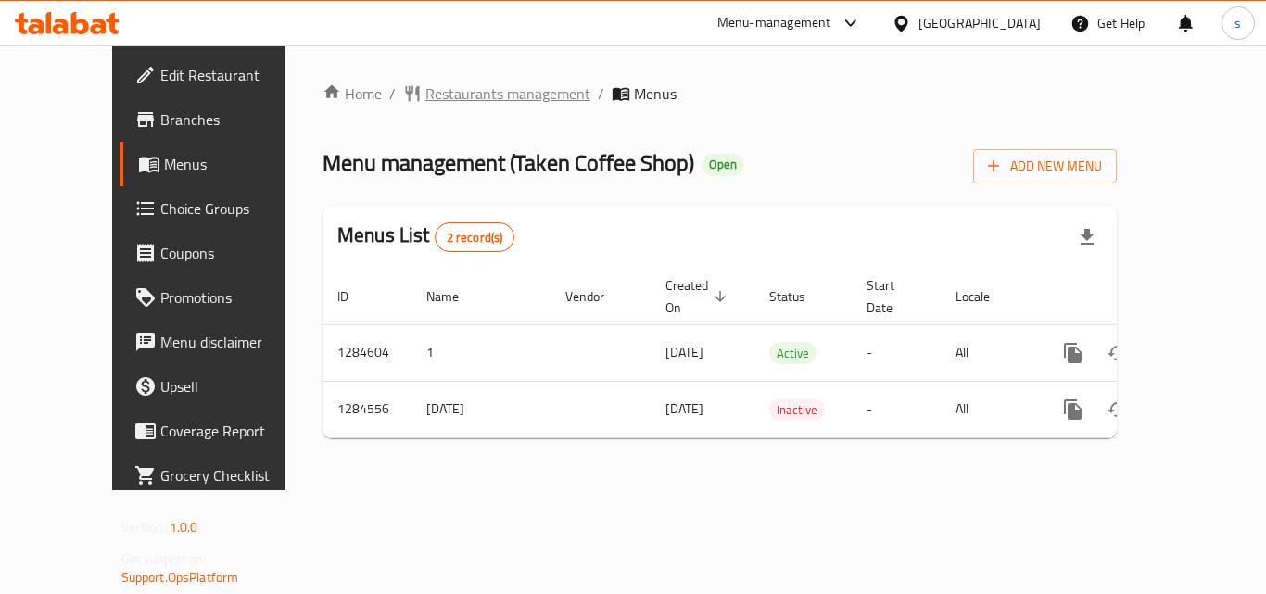
click at [426, 95] on span "Restaurants management" at bounding box center [508, 94] width 165 height 22
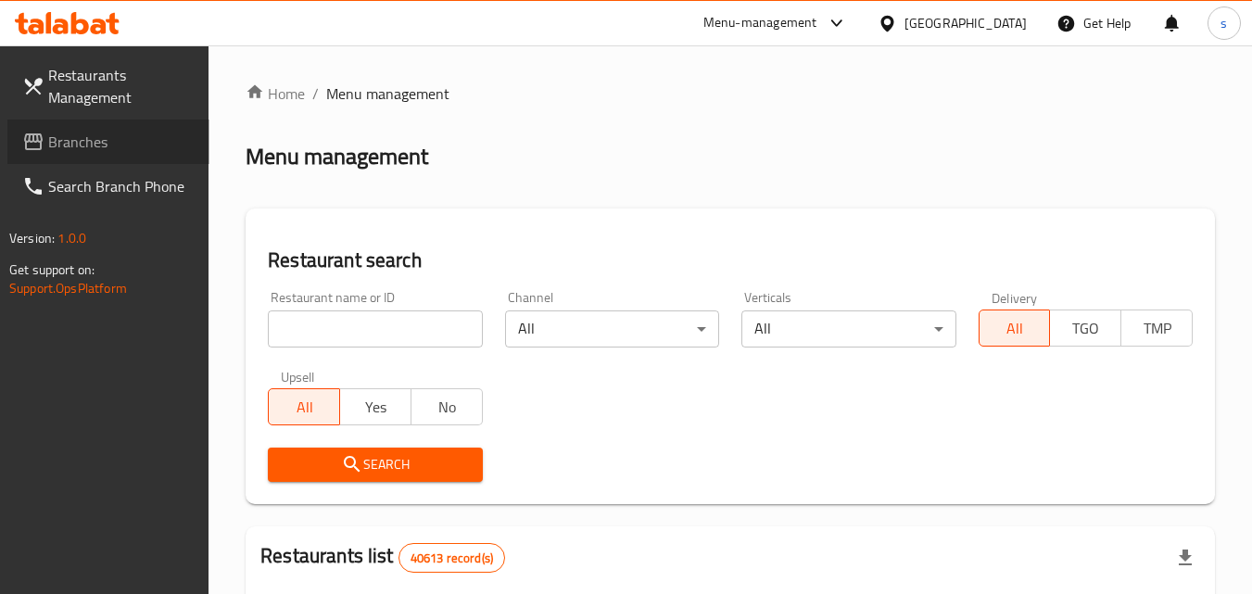
click at [111, 143] on span "Branches" at bounding box center [121, 142] width 146 height 22
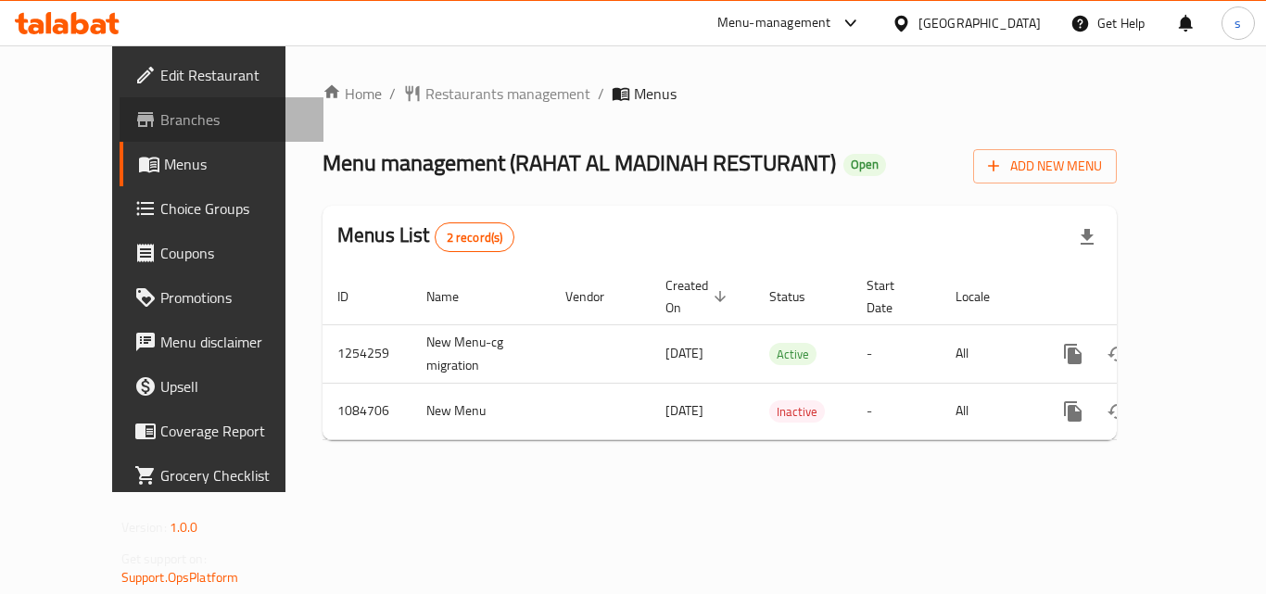
click at [160, 127] on span "Branches" at bounding box center [234, 119] width 148 height 22
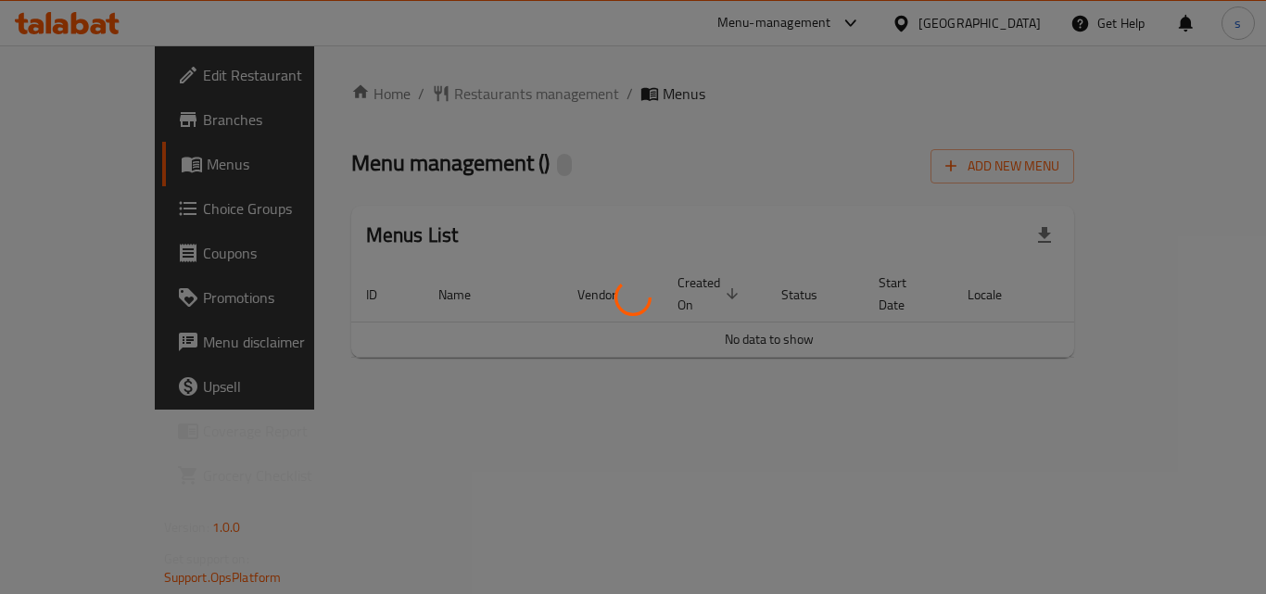
click at [653, 422] on div at bounding box center [633, 297] width 1266 height 594
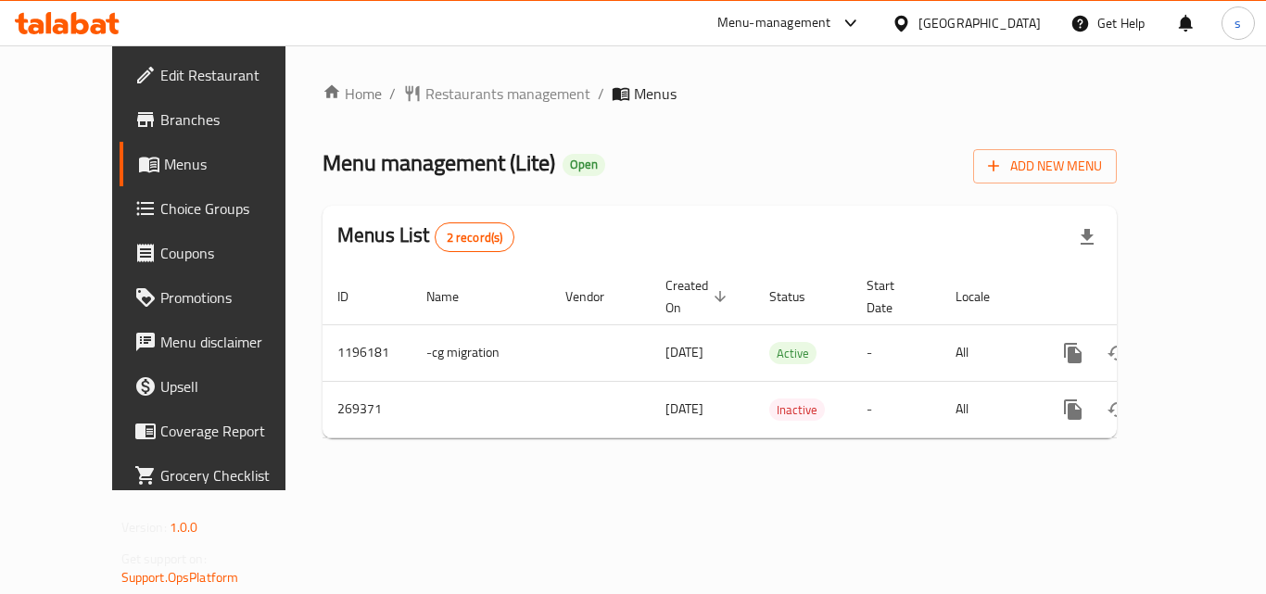
click at [653, 422] on div "Home / Restaurants management / Menus Menu management ( Lite ) Open Add New Men…" at bounding box center [720, 268] width 794 height 371
click at [921, 21] on div "[GEOGRAPHIC_DATA]" at bounding box center [980, 23] width 122 height 20
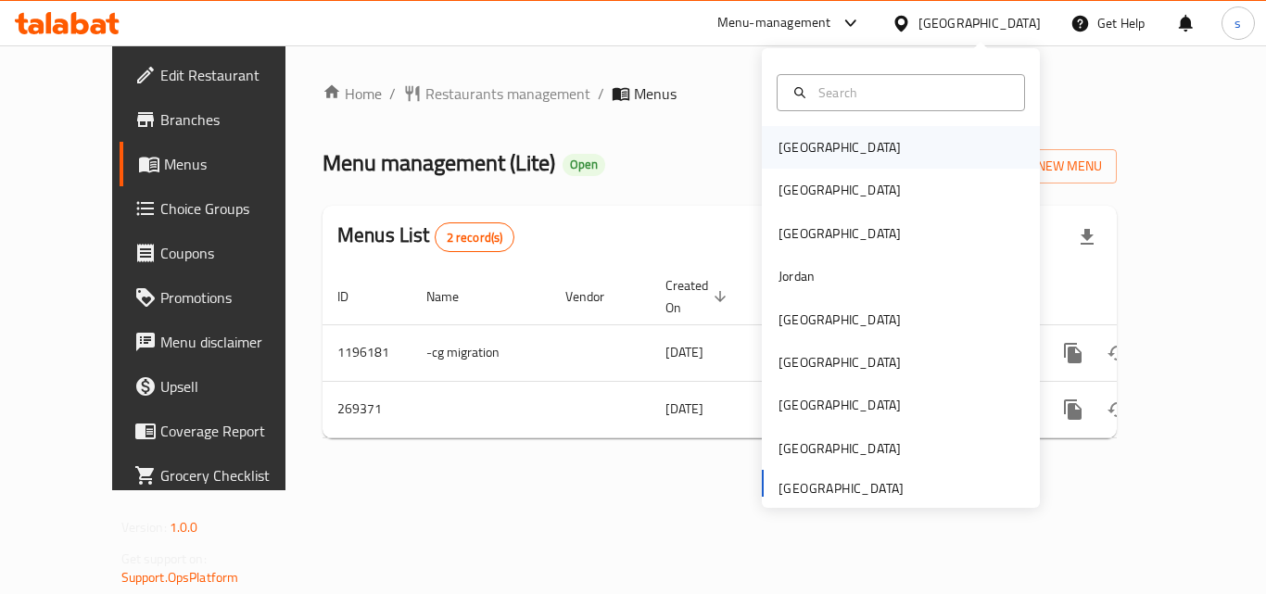
click at [826, 148] on div "[GEOGRAPHIC_DATA]" at bounding box center [901, 147] width 278 height 43
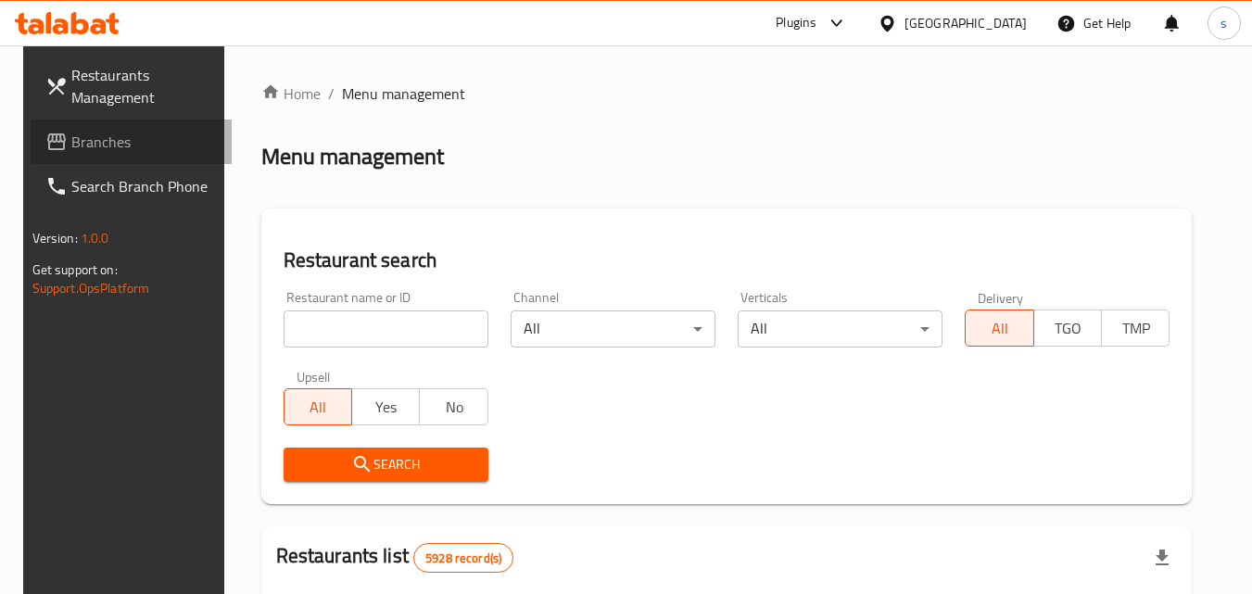
click at [120, 150] on span "Branches" at bounding box center [144, 142] width 146 height 22
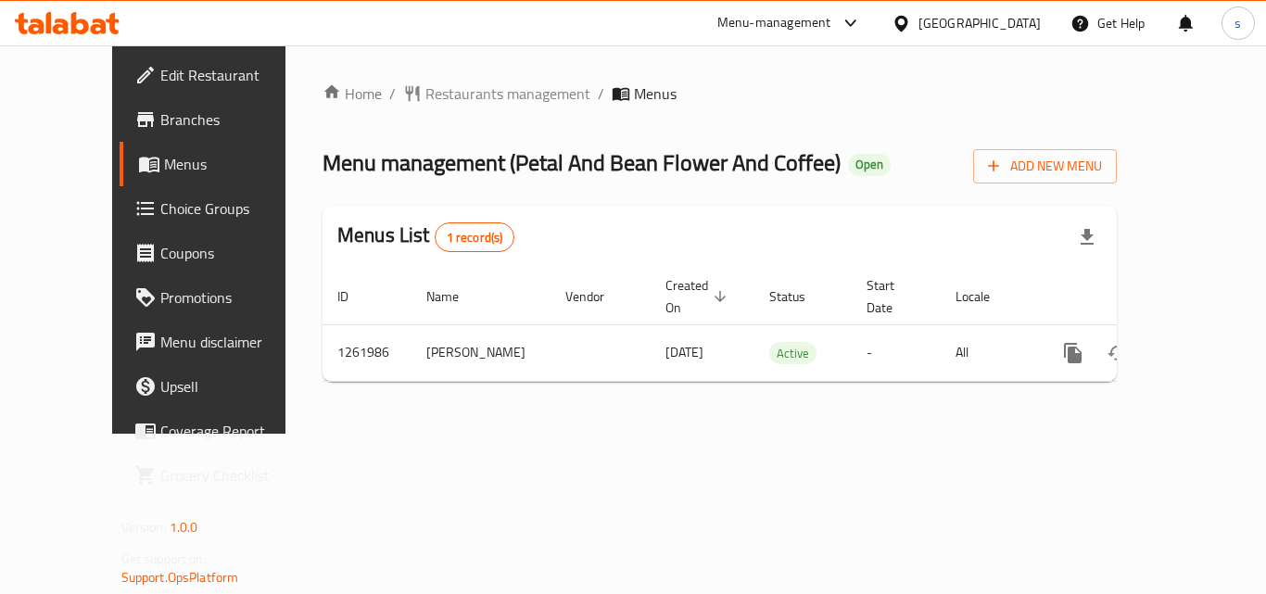
click at [1000, 15] on div "[GEOGRAPHIC_DATA]" at bounding box center [980, 23] width 122 height 20
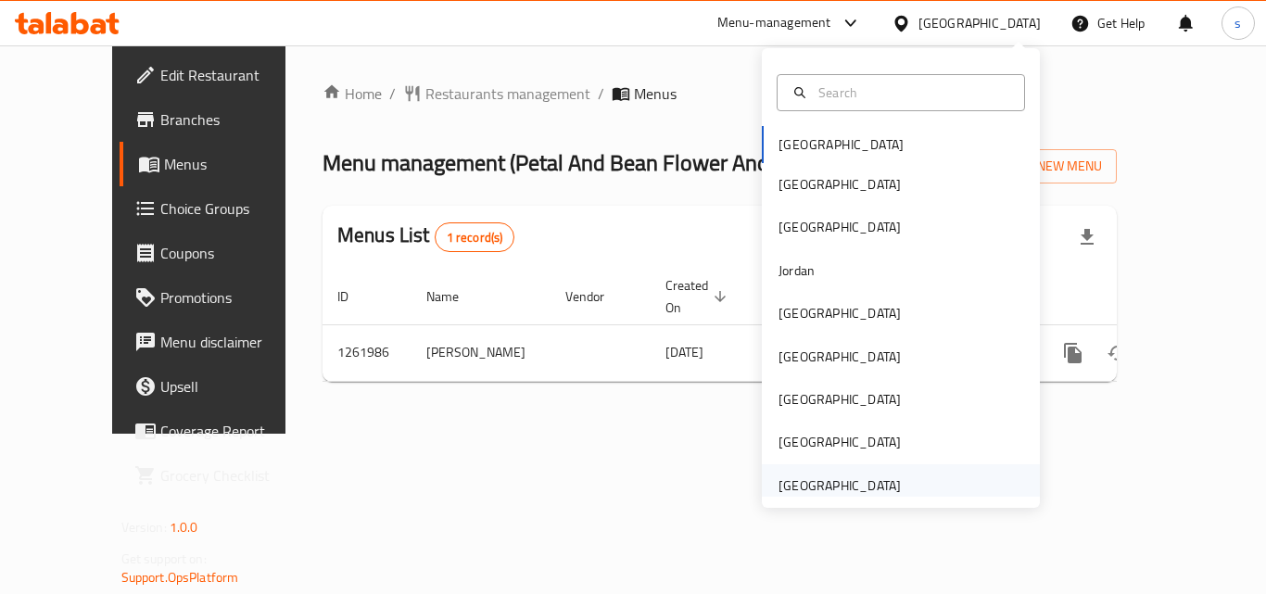
click at [826, 488] on div "[GEOGRAPHIC_DATA]" at bounding box center [840, 486] width 122 height 20
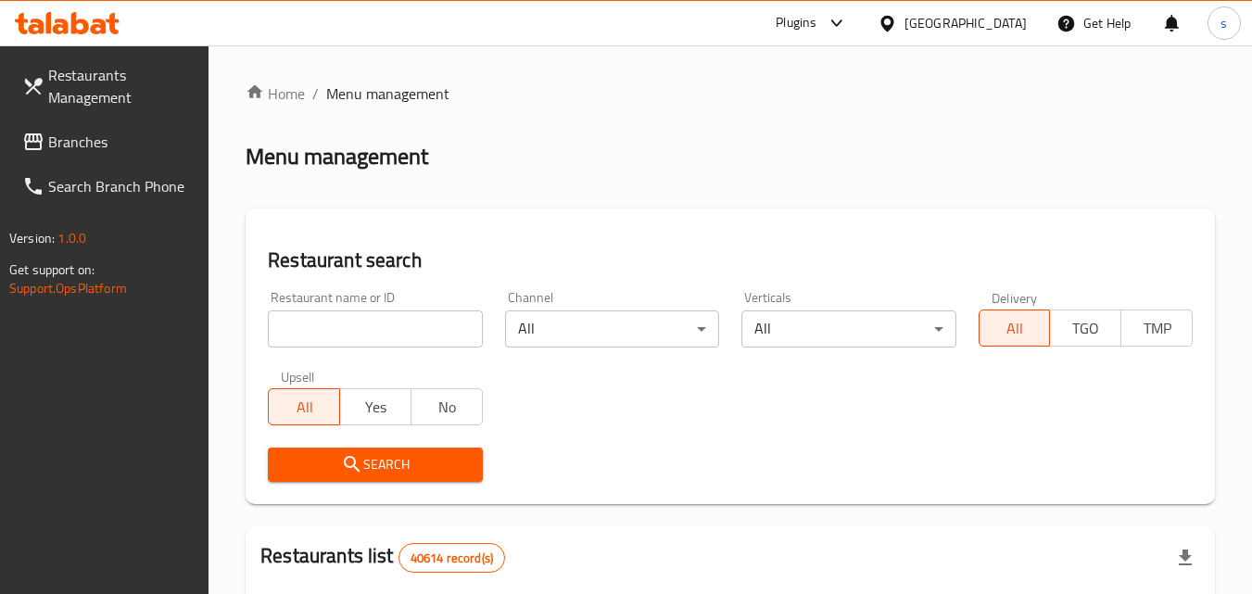
click at [126, 93] on span "Restaurants Management" at bounding box center [121, 86] width 146 height 44
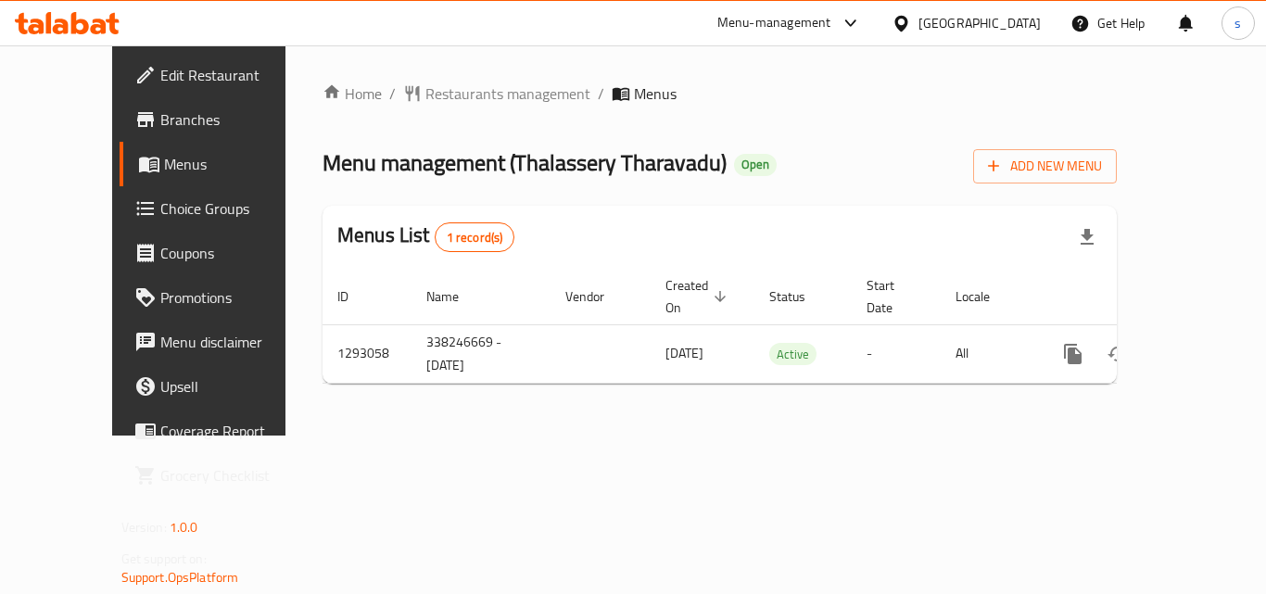
click at [946, 44] on div "[GEOGRAPHIC_DATA]" at bounding box center [966, 23] width 179 height 44
click at [946, 33] on div "[GEOGRAPHIC_DATA]" at bounding box center [980, 23] width 122 height 20
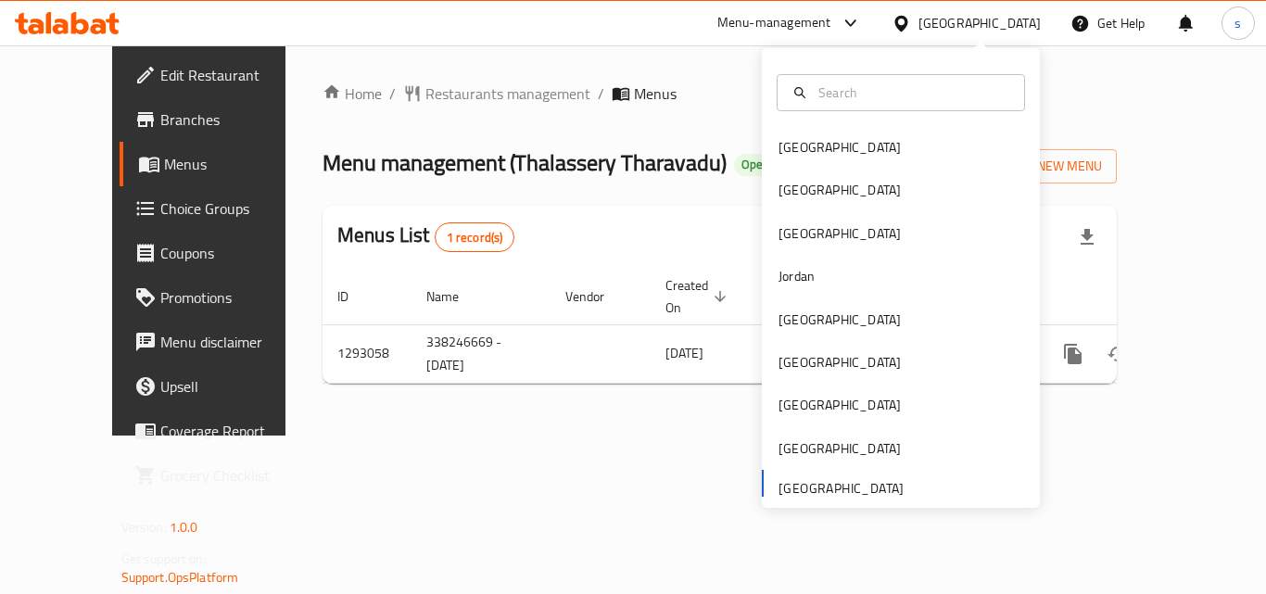
click at [944, 18] on div "[GEOGRAPHIC_DATA]" at bounding box center [980, 23] width 122 height 20
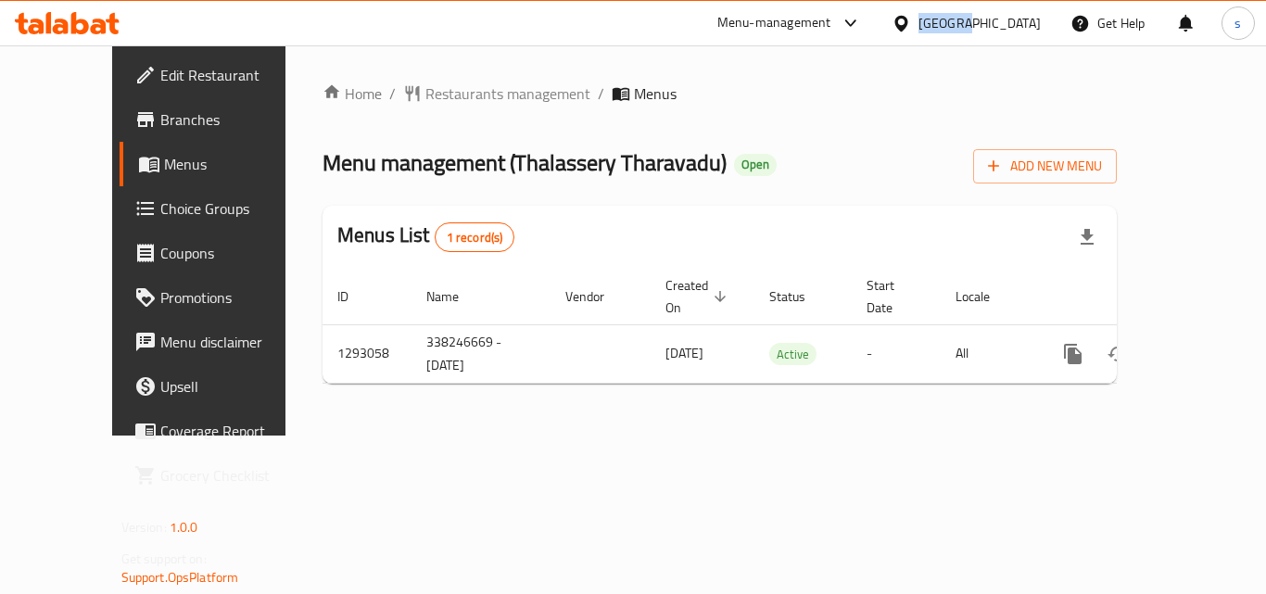
click at [942, 19] on div "[GEOGRAPHIC_DATA]" at bounding box center [980, 23] width 122 height 20
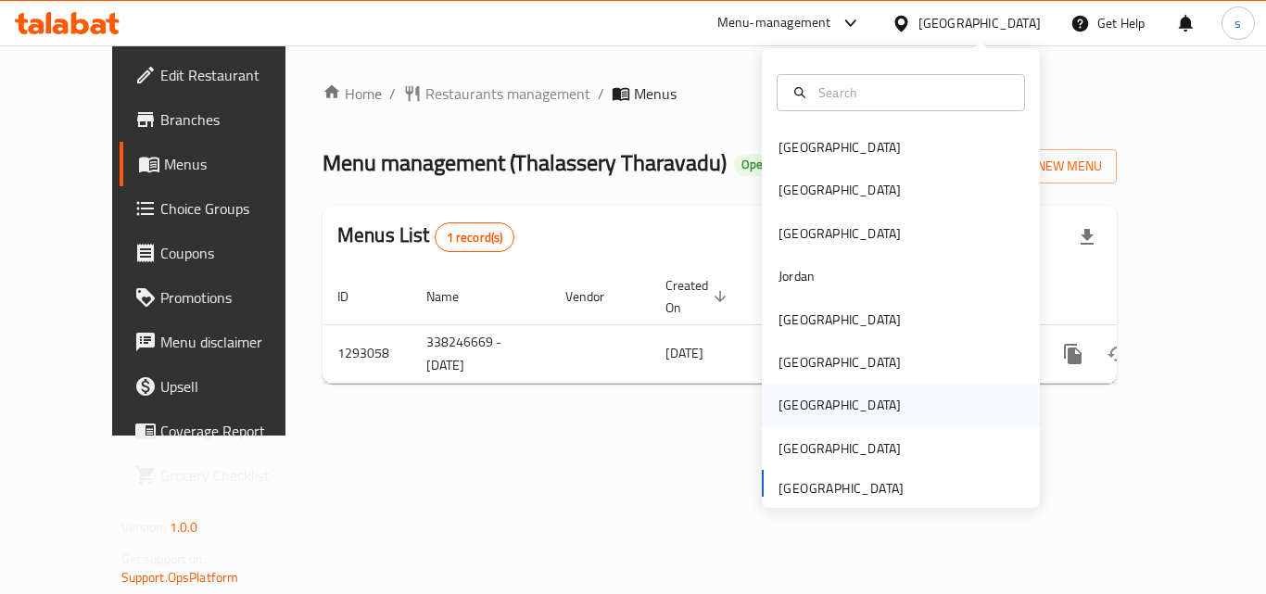
click at [810, 409] on div "[GEOGRAPHIC_DATA]" at bounding box center [840, 405] width 152 height 43
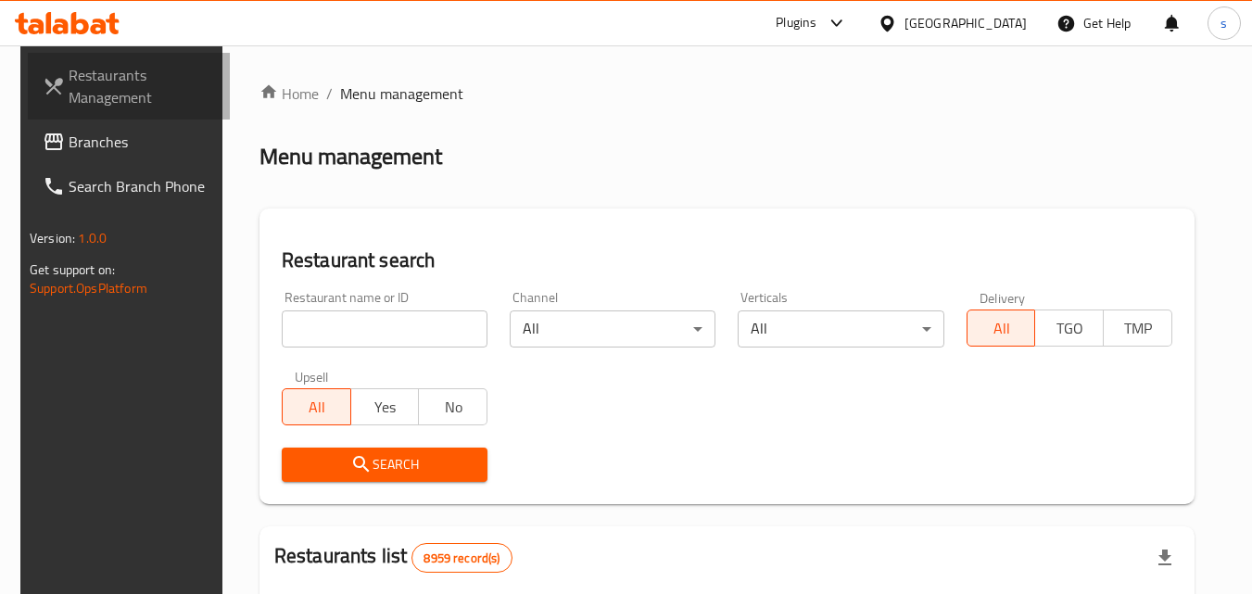
click at [159, 86] on span "Restaurants Management" at bounding box center [142, 86] width 146 height 44
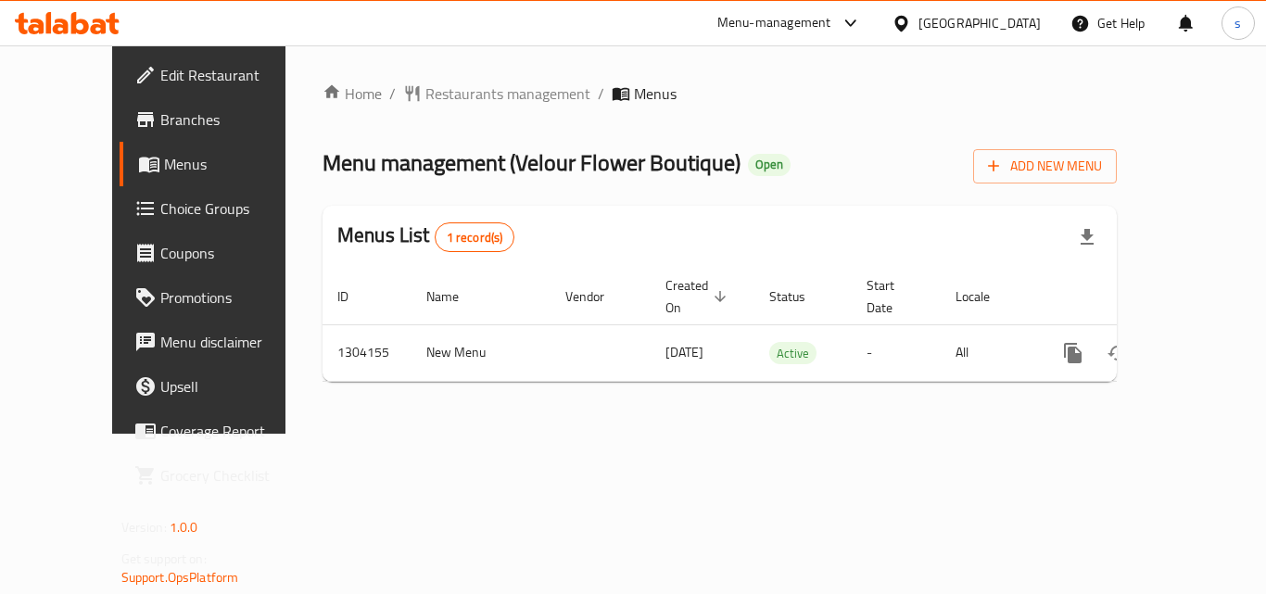
click at [908, 30] on icon at bounding box center [901, 23] width 13 height 16
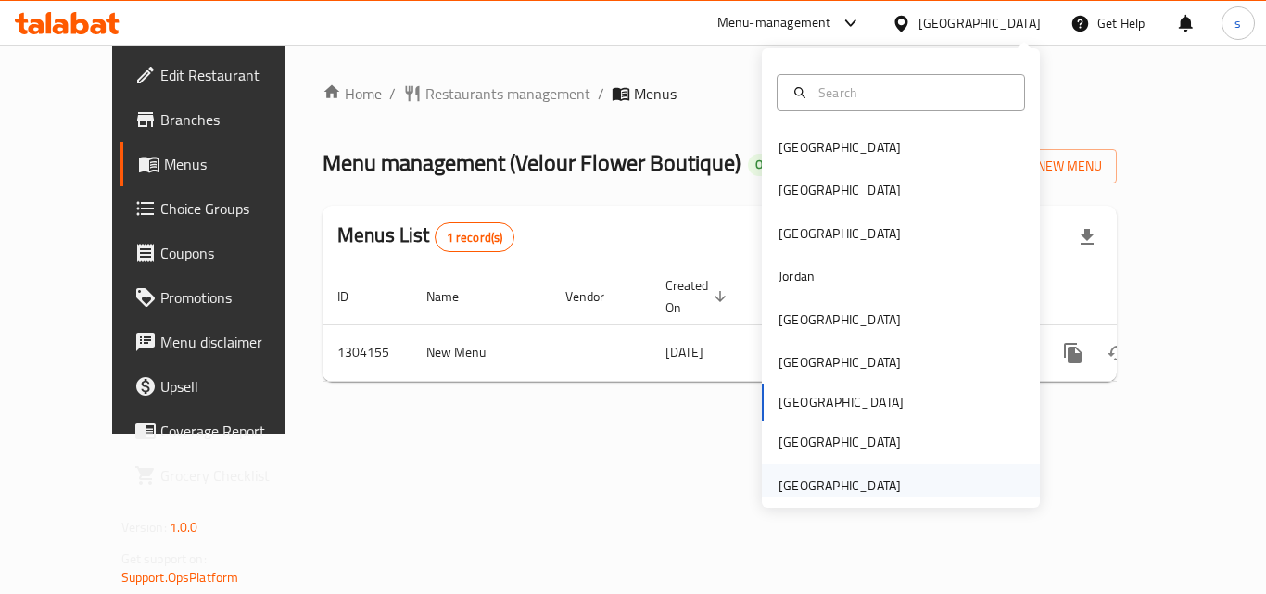
click at [848, 484] on div "[GEOGRAPHIC_DATA]" at bounding box center [840, 486] width 122 height 20
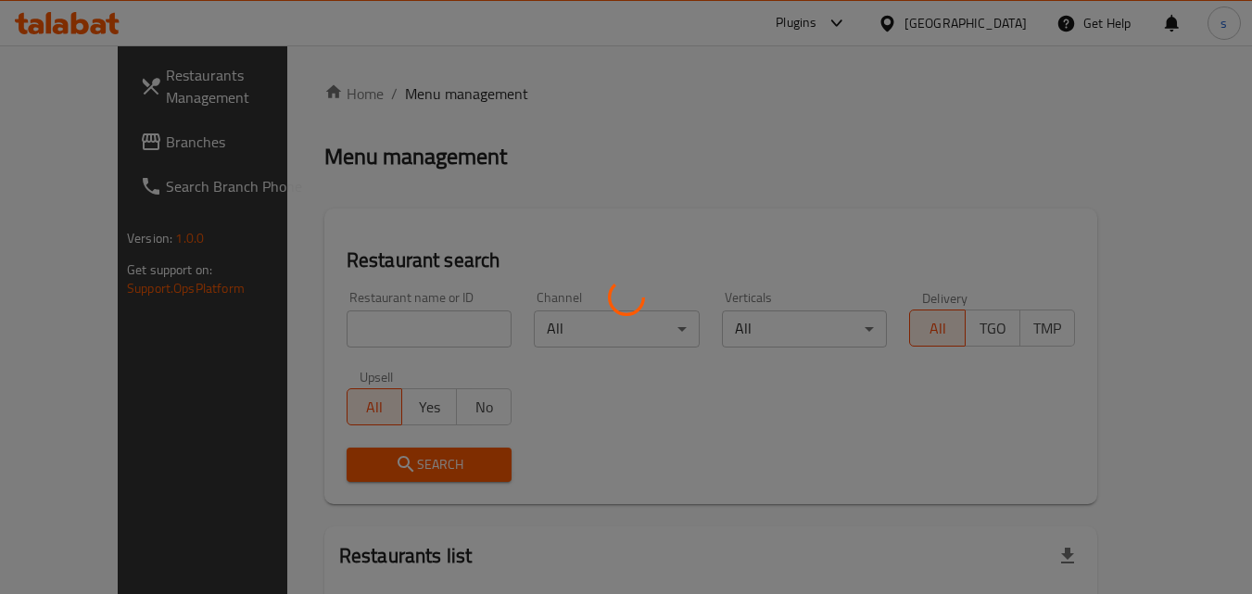
click at [67, 83] on div at bounding box center [626, 297] width 1252 height 594
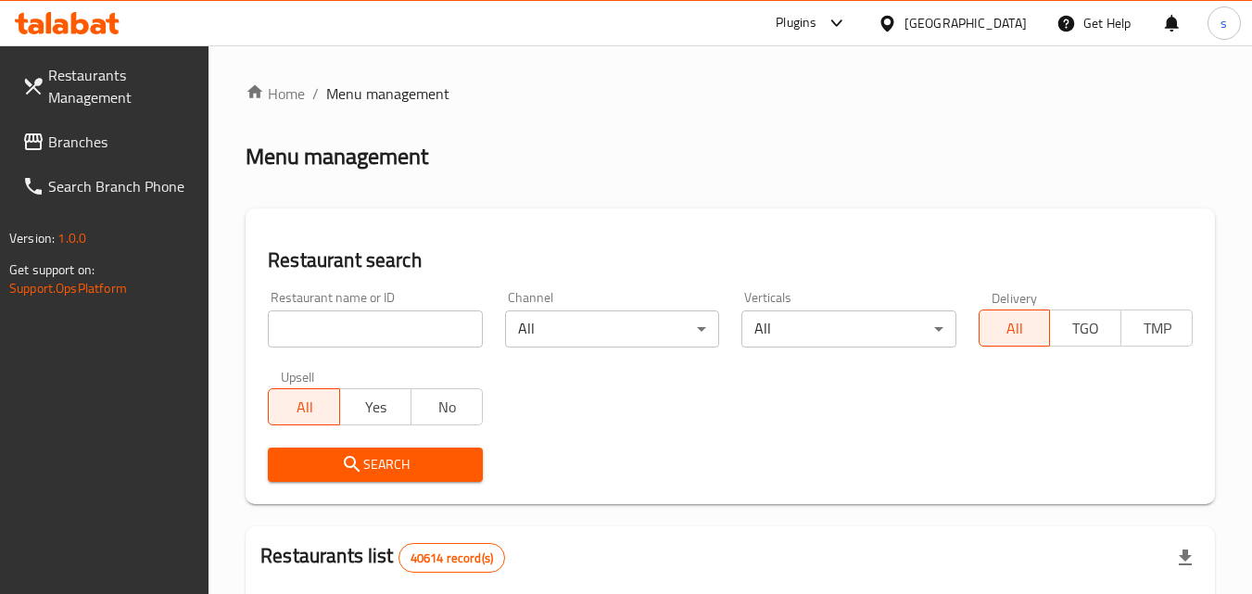
click at [67, 83] on span "Restaurants Management" at bounding box center [121, 86] width 146 height 44
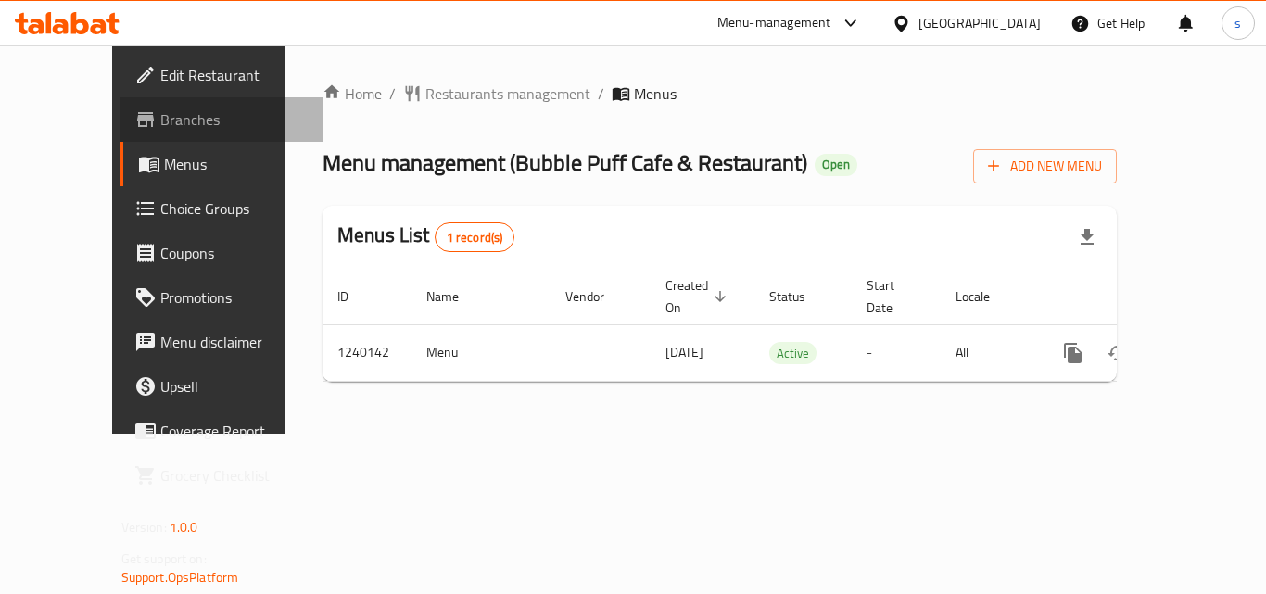
click at [160, 121] on span "Branches" at bounding box center [234, 119] width 148 height 22
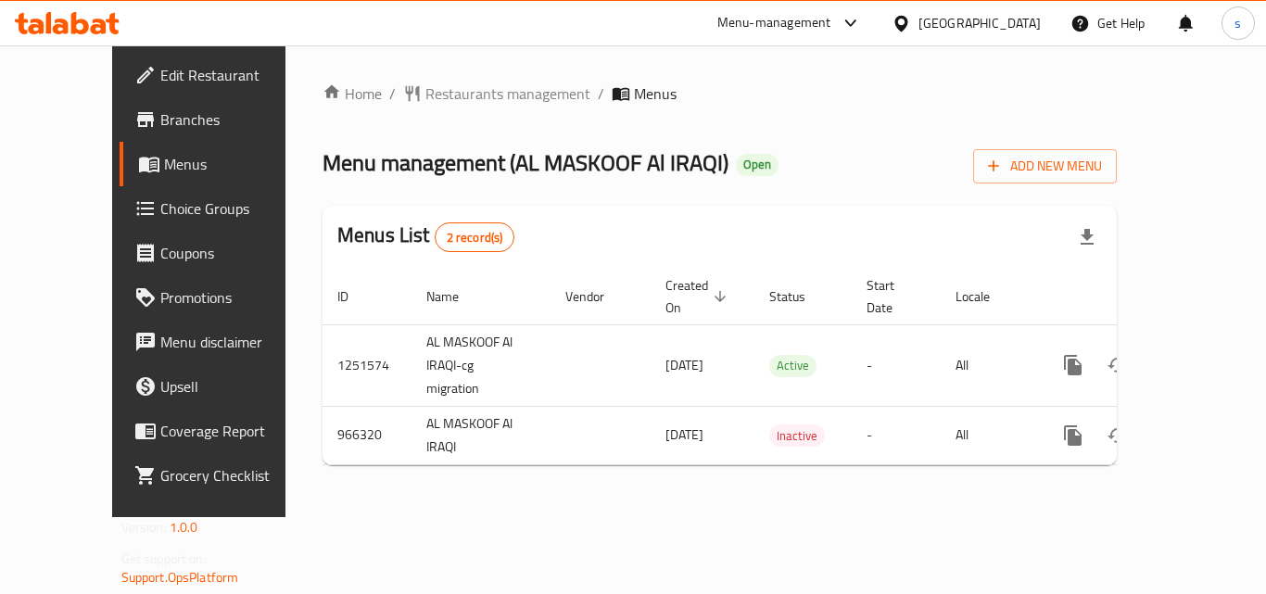
click at [892, 21] on div "[GEOGRAPHIC_DATA]" at bounding box center [966, 23] width 179 height 44
click at [936, 20] on div "[GEOGRAPHIC_DATA]" at bounding box center [980, 23] width 122 height 20
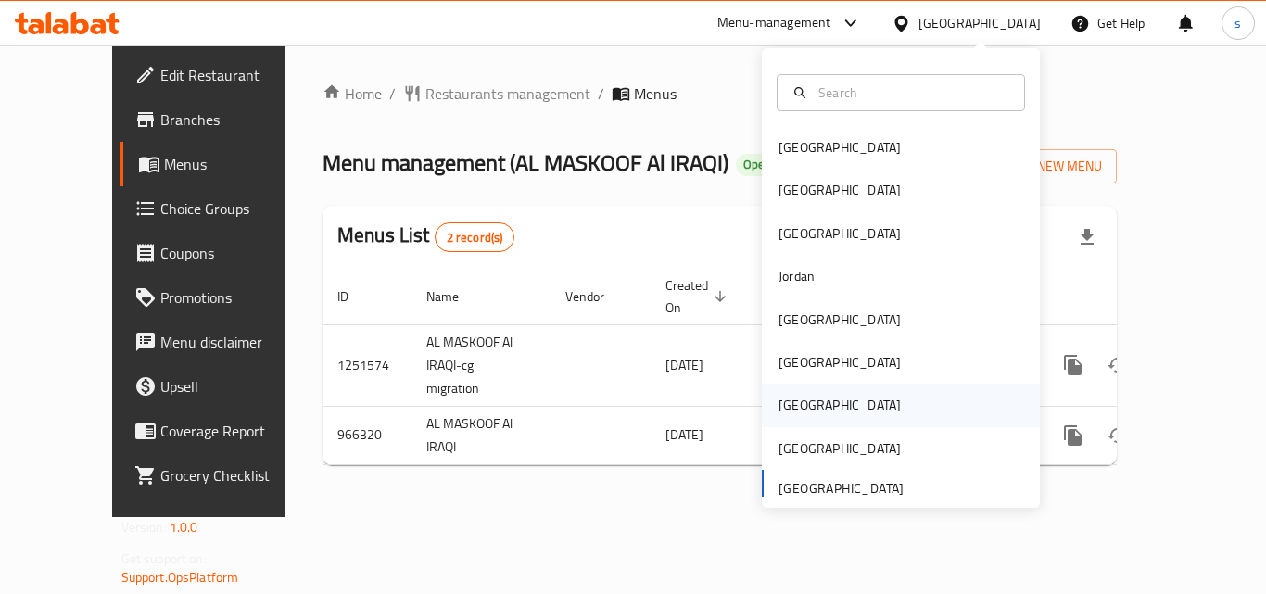
click at [806, 401] on div "[GEOGRAPHIC_DATA]" at bounding box center [840, 405] width 152 height 43
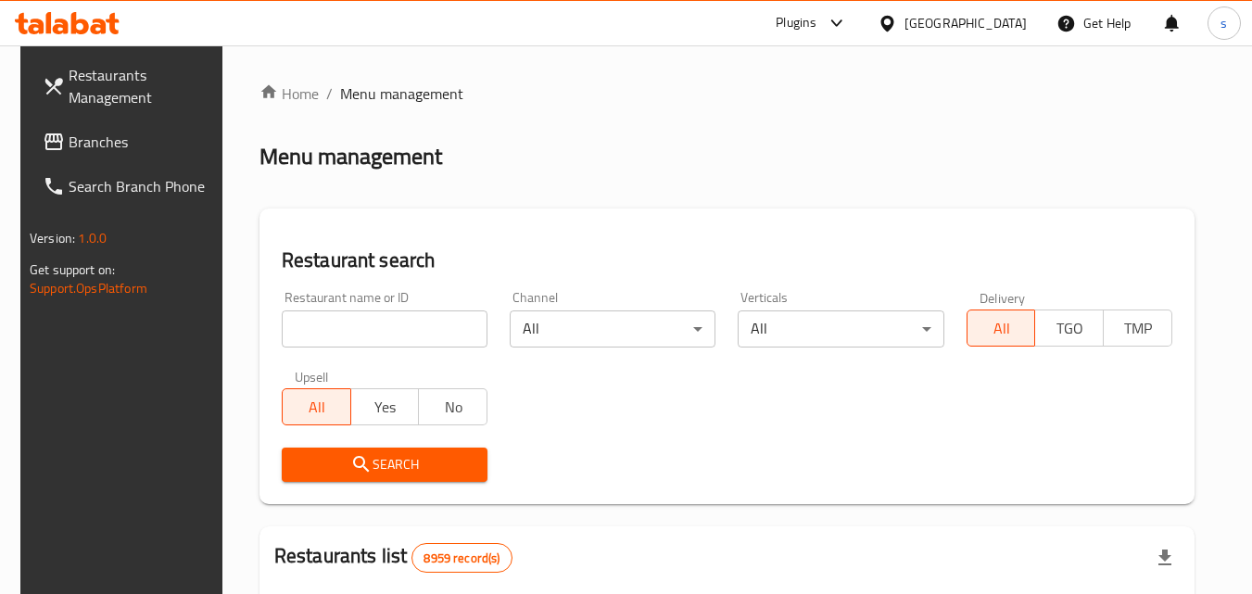
click at [46, 79] on span at bounding box center [56, 86] width 26 height 22
